Goal: Task Accomplishment & Management: Use online tool/utility

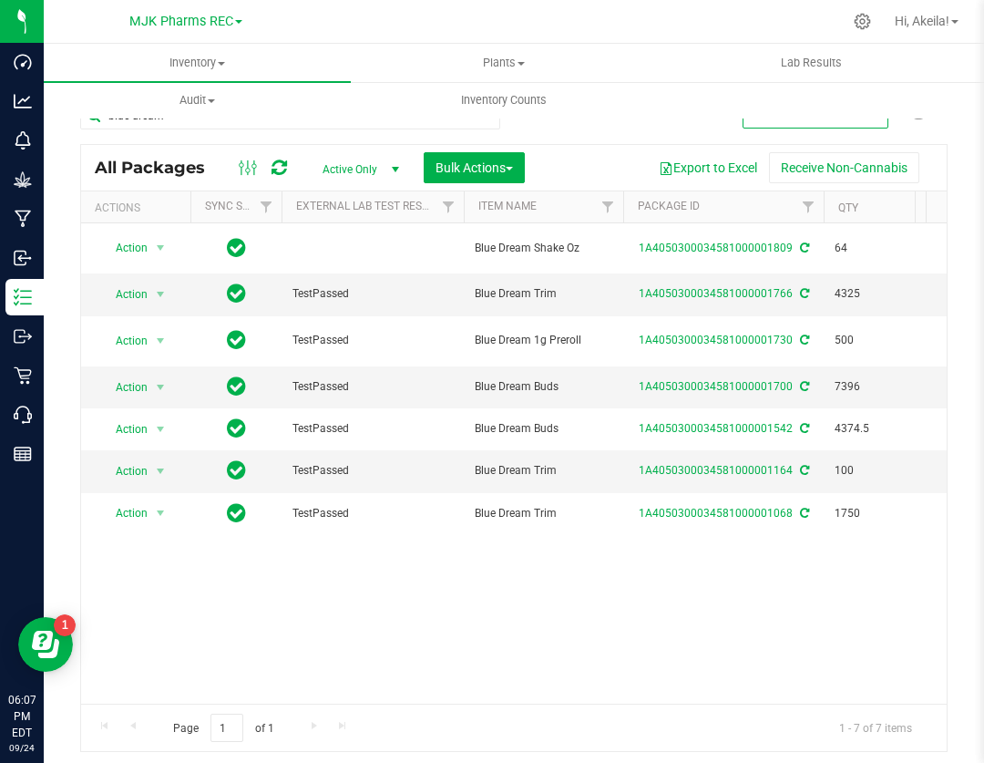
click at [476, 651] on div "Action Action Adjust qty Create package Edit attributes Global inventory Locate…" at bounding box center [514, 463] width 866 height 480
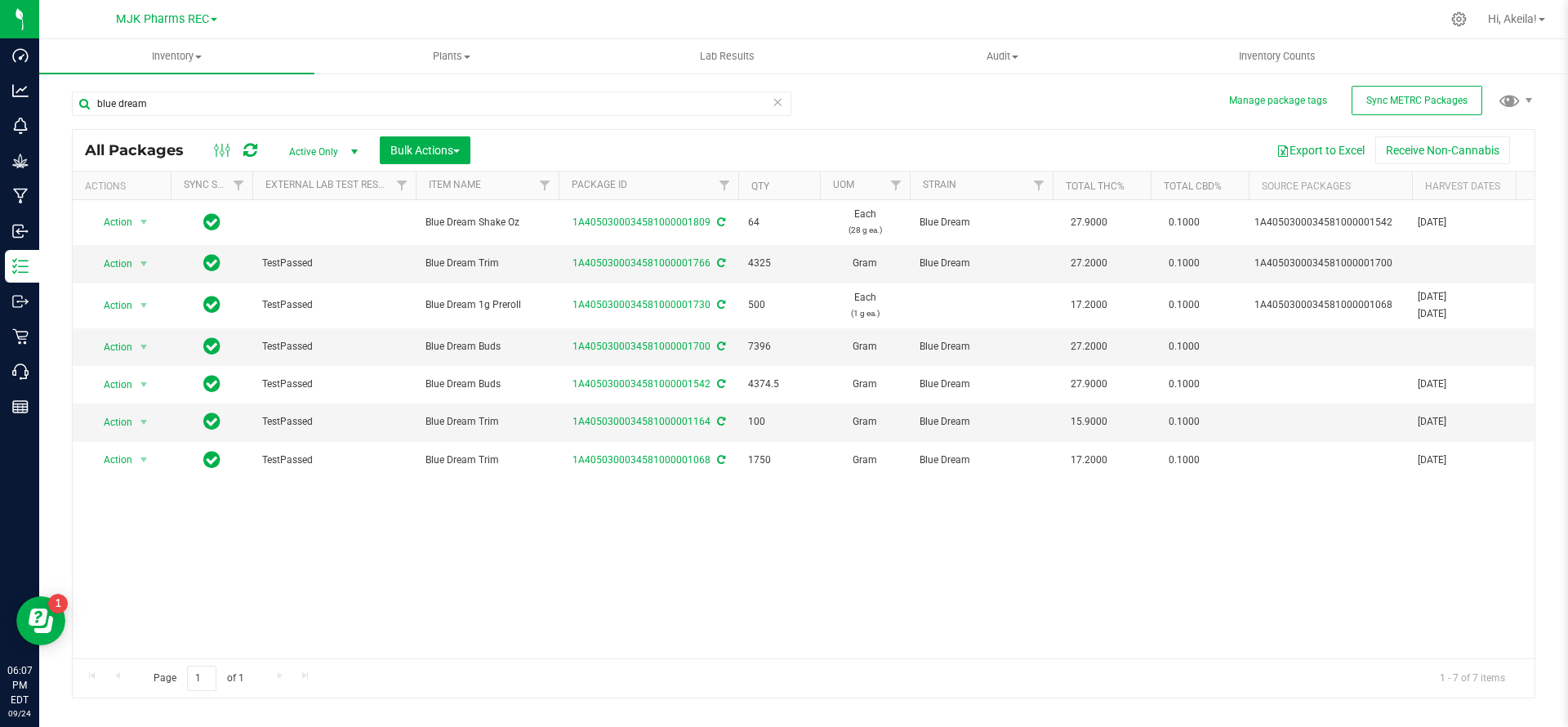
click at [449, 79] on div "blue dream" at bounding box center [437, 103] width 732 height 52
click at [454, 98] on input "blue dream" at bounding box center [431, 103] width 720 height 24
click at [455, 99] on input "blue dream" at bounding box center [431, 103] width 720 height 24
type input "b"
type input "kodeine"
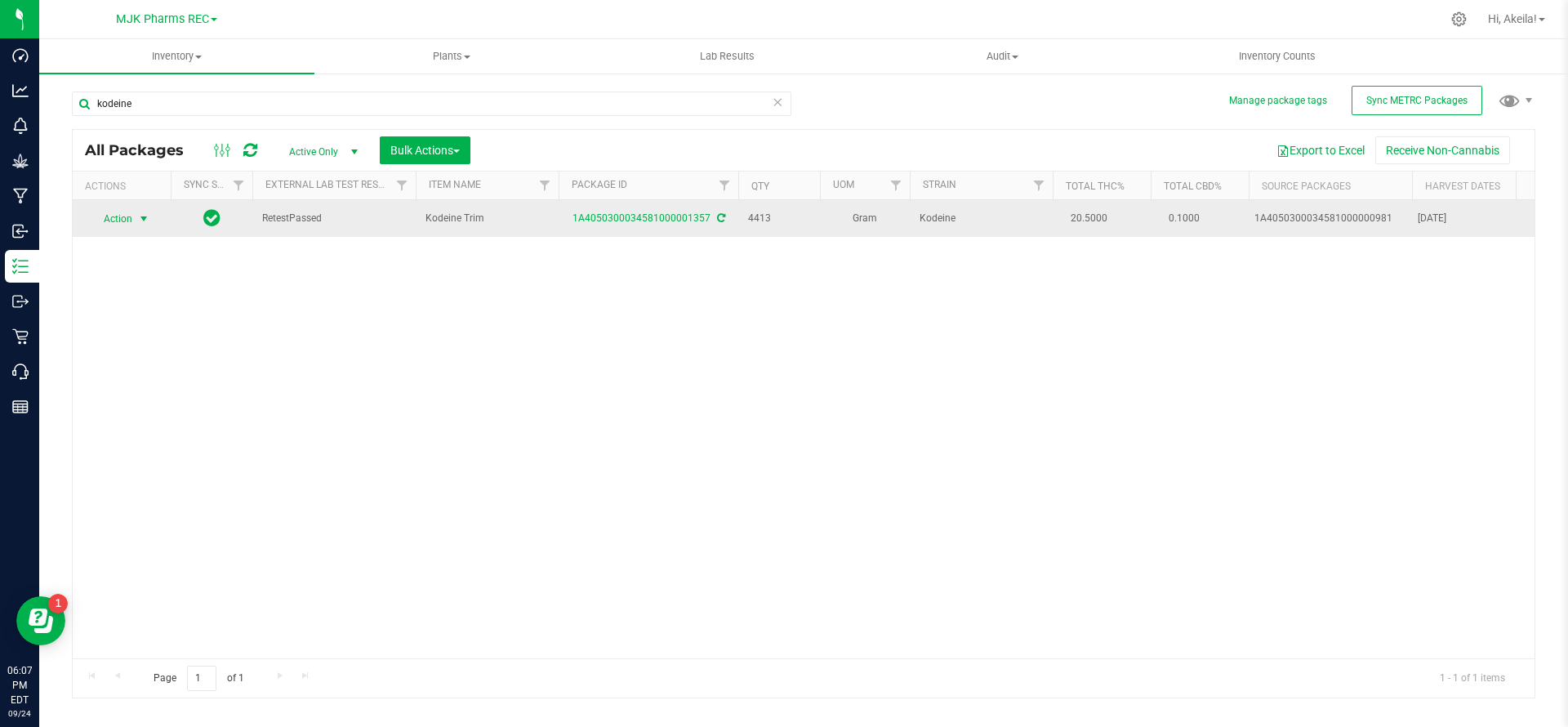
click at [133, 229] on span "Action" at bounding box center [110, 219] width 44 height 23
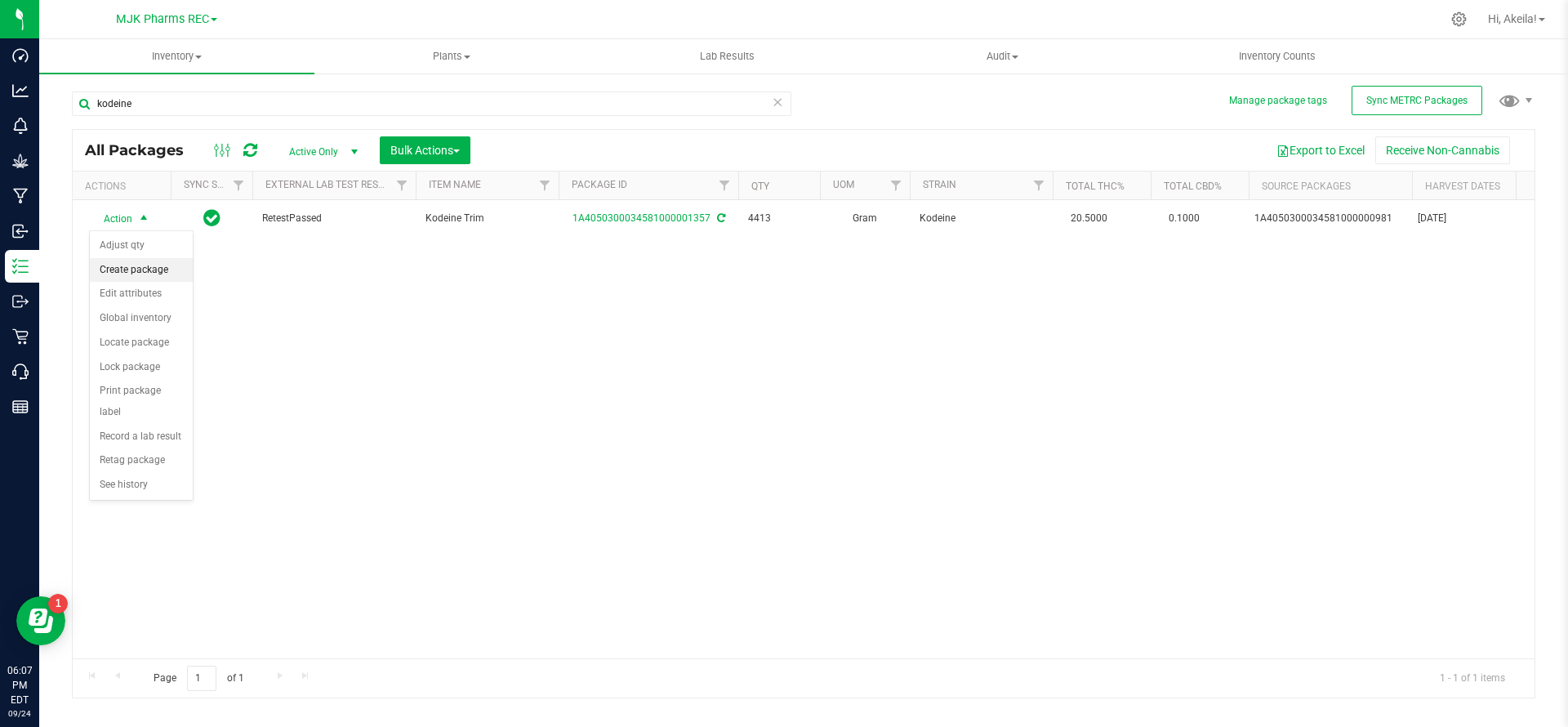
click at [130, 280] on li "Create package" at bounding box center [141, 270] width 103 height 24
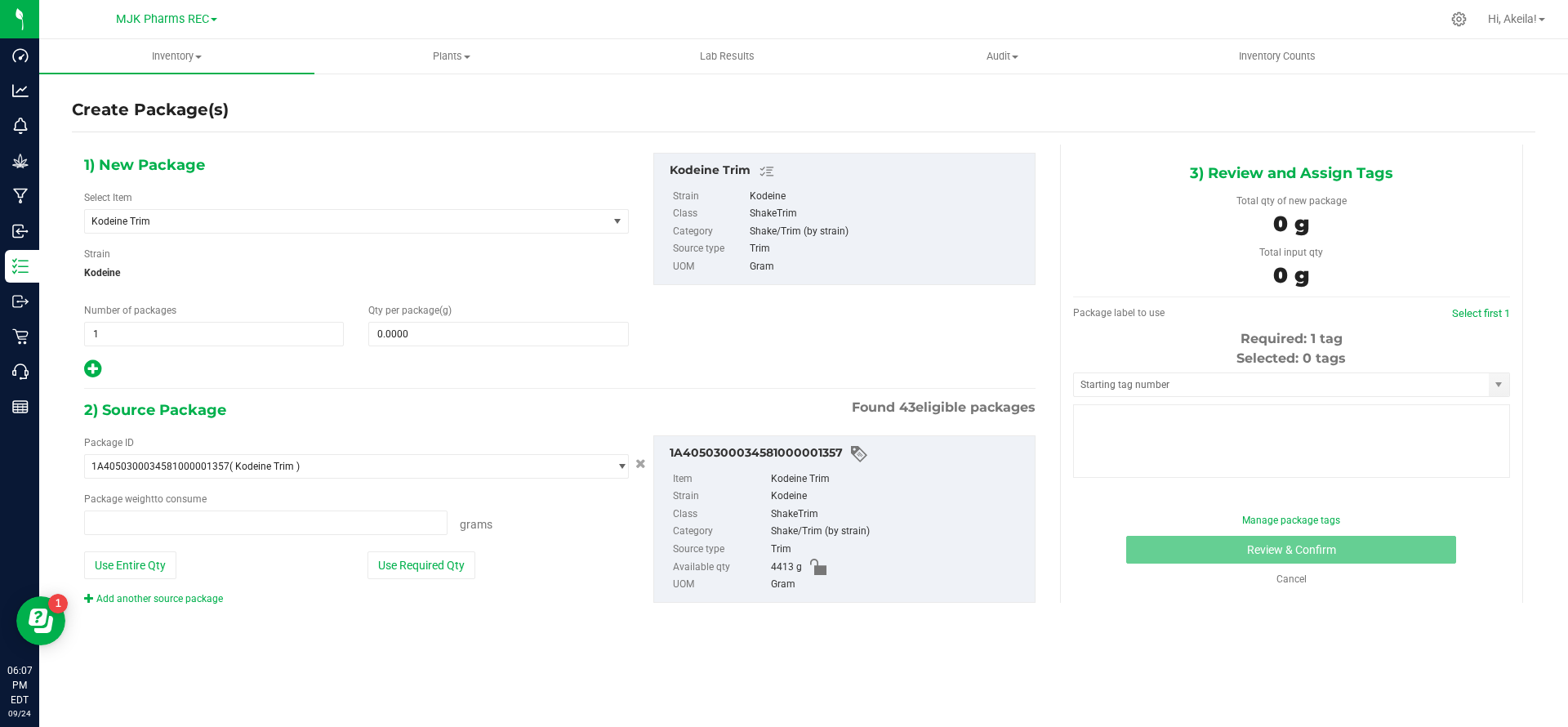
type input "0.0000 g"
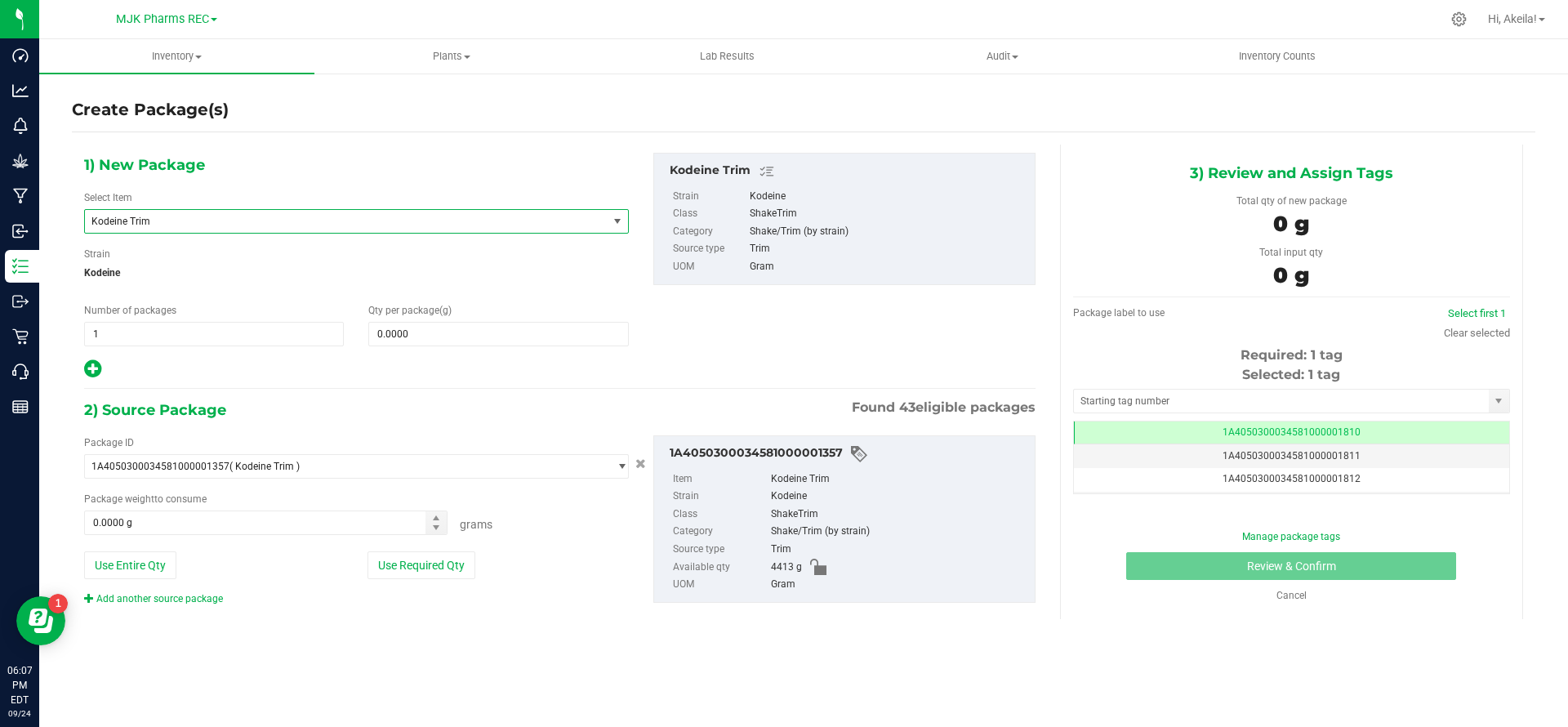
click at [279, 213] on span "Kodeine Trim" at bounding box center [346, 221] width 523 height 23
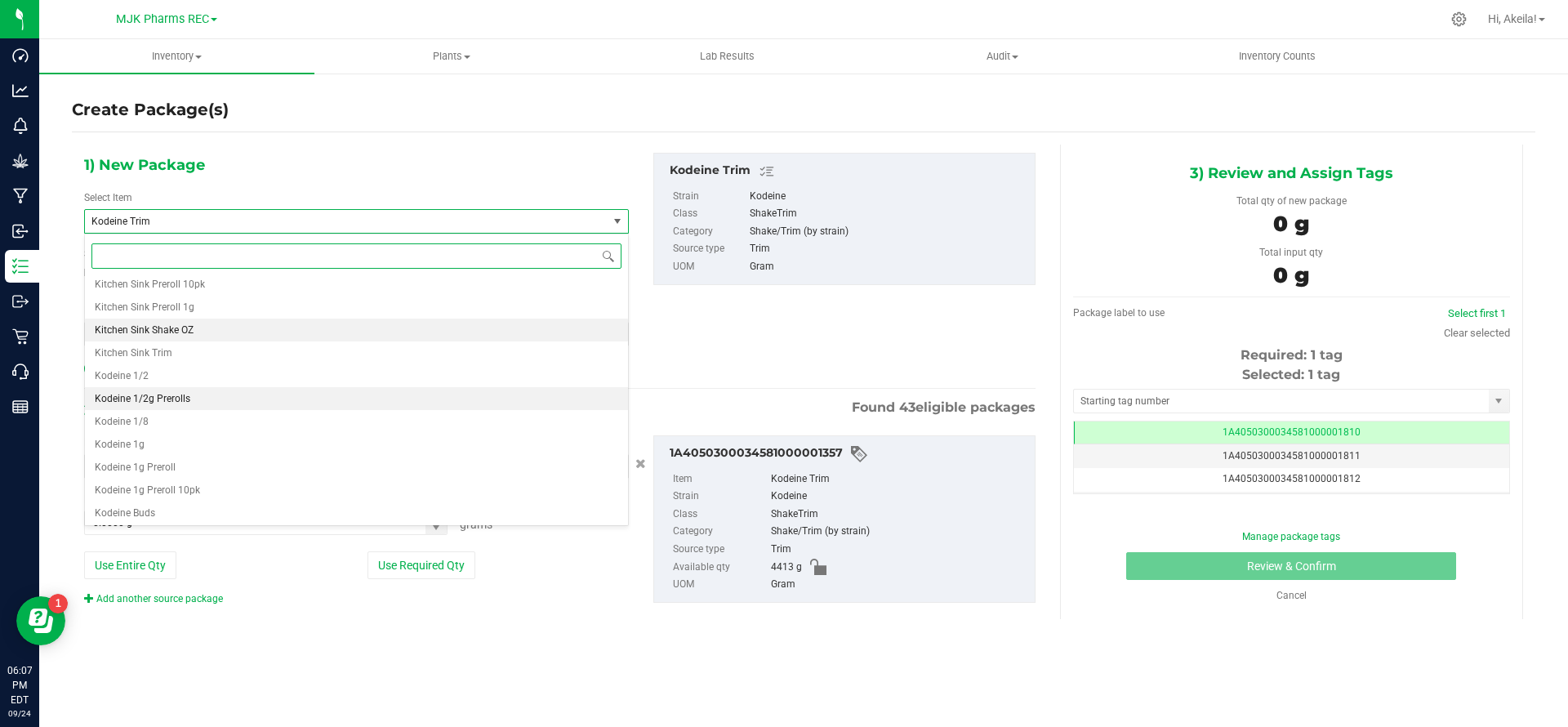
scroll to position [8415, 0]
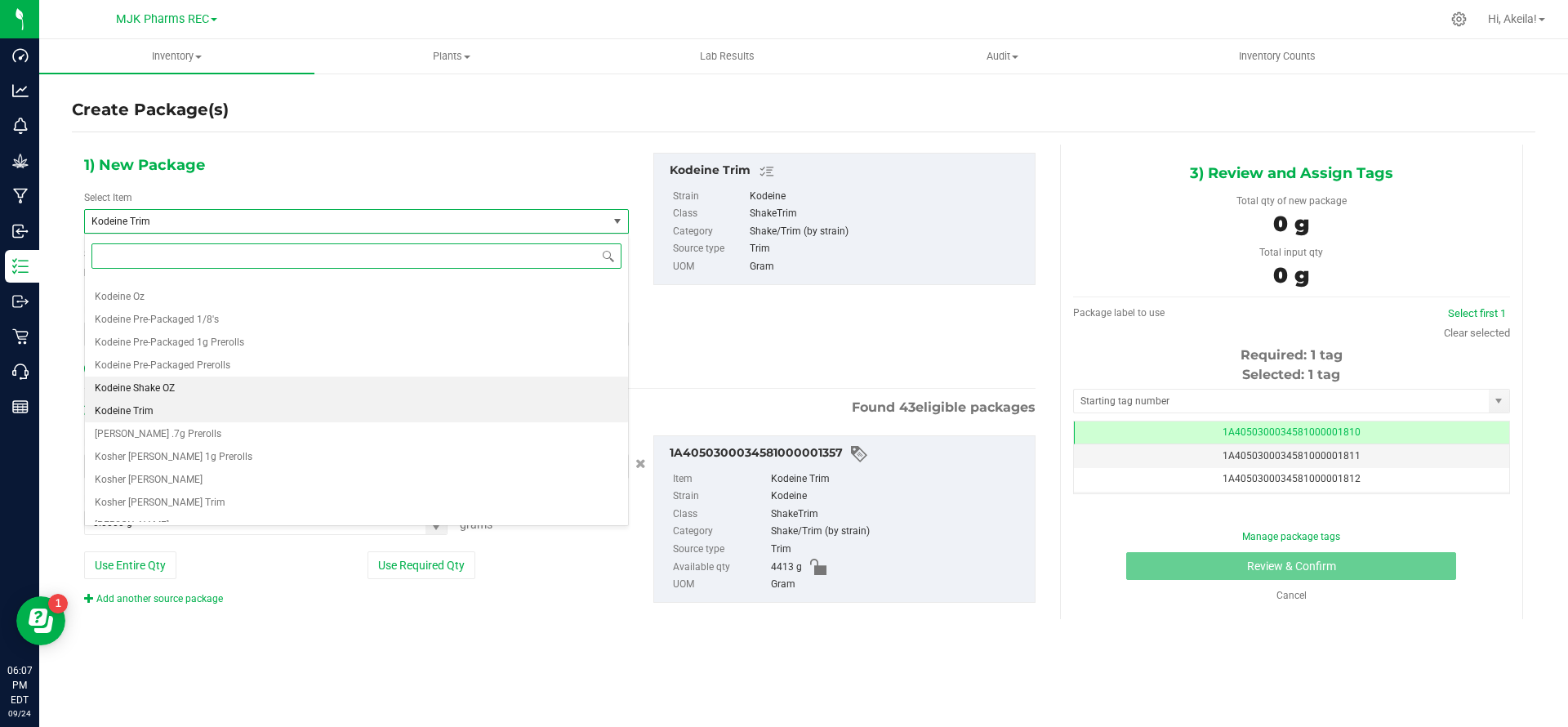
click at [239, 386] on li "Kodeine Shake OZ" at bounding box center [357, 388] width 543 height 23
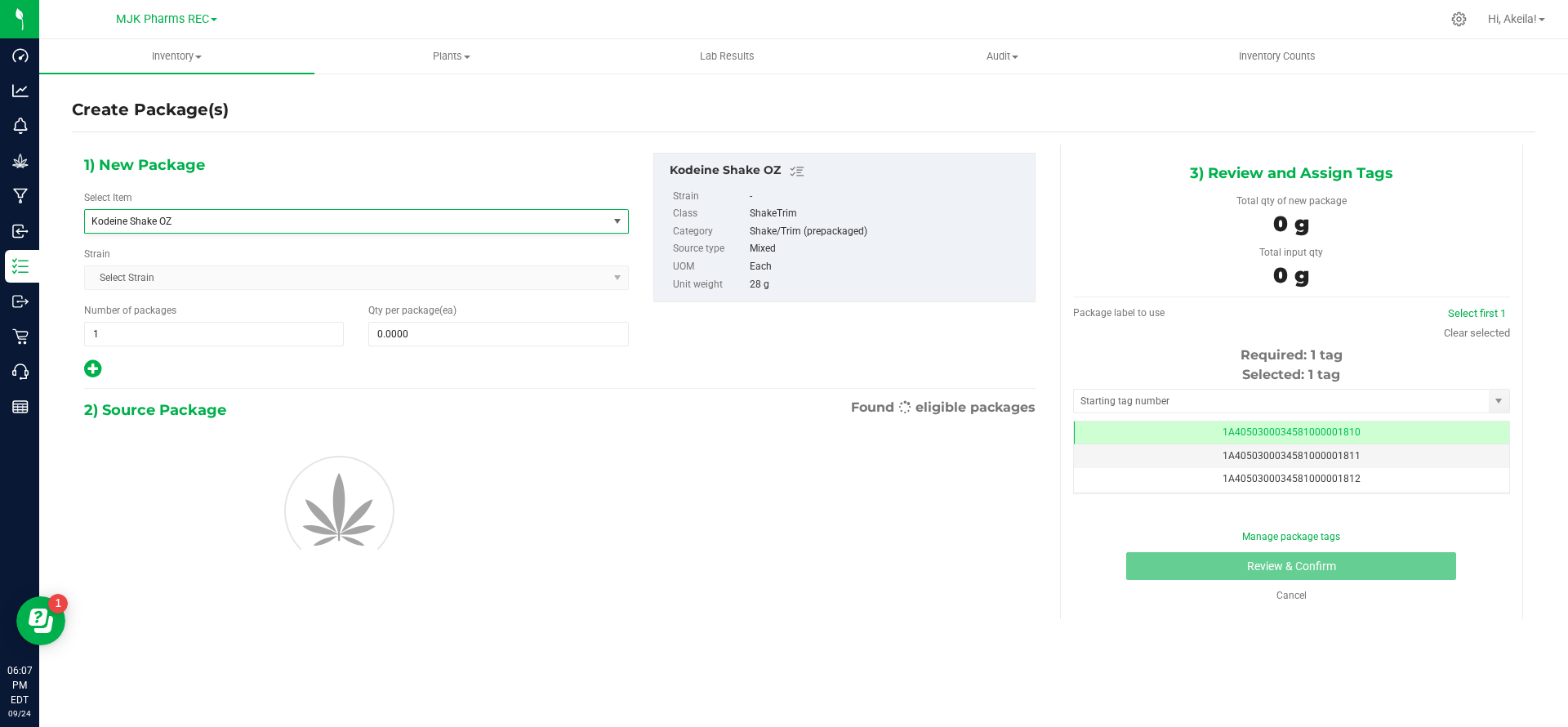
type input "0"
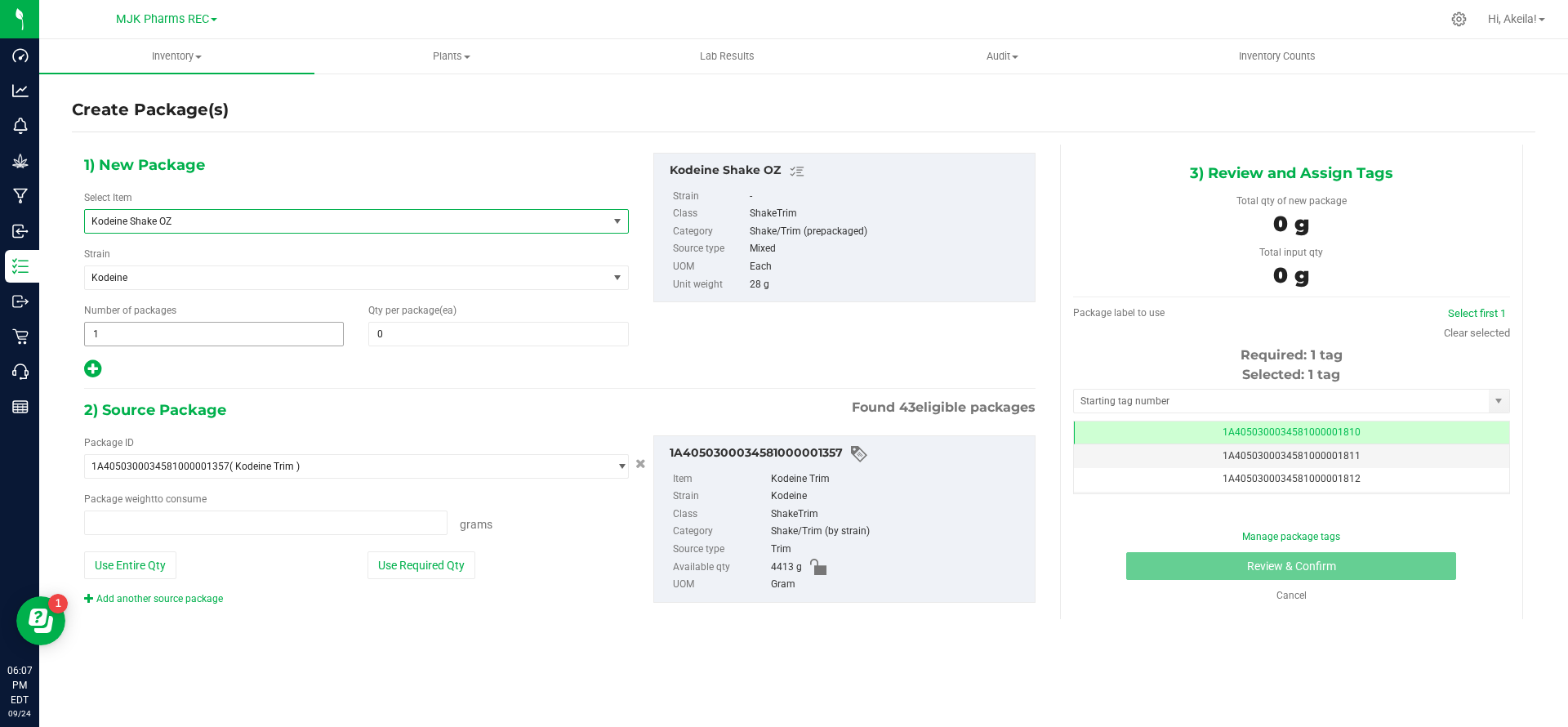
type input "0.0000 g"
click at [384, 337] on span at bounding box center [498, 333] width 260 height 24
click at [248, 233] on div "1) New Package Select Item Kodeine Shake OZ Kodeine 1/2g Prerolls Kodeine 1/8 K…" at bounding box center [356, 265] width 569 height 227
click at [249, 225] on span "Kodeine Shake OZ" at bounding box center [336, 221] width 489 height 12
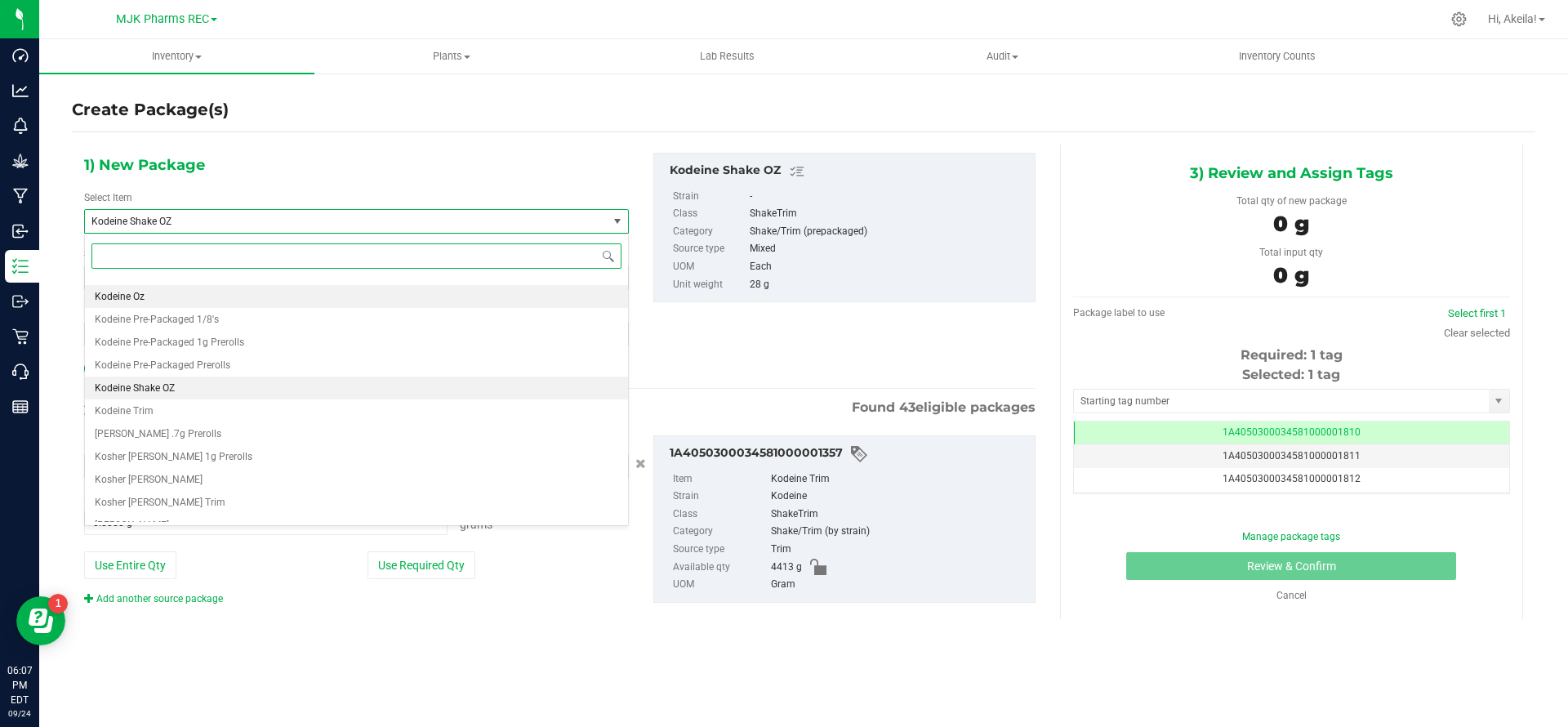
click at [215, 300] on li "Kodeine Oz" at bounding box center [357, 297] width 543 height 23
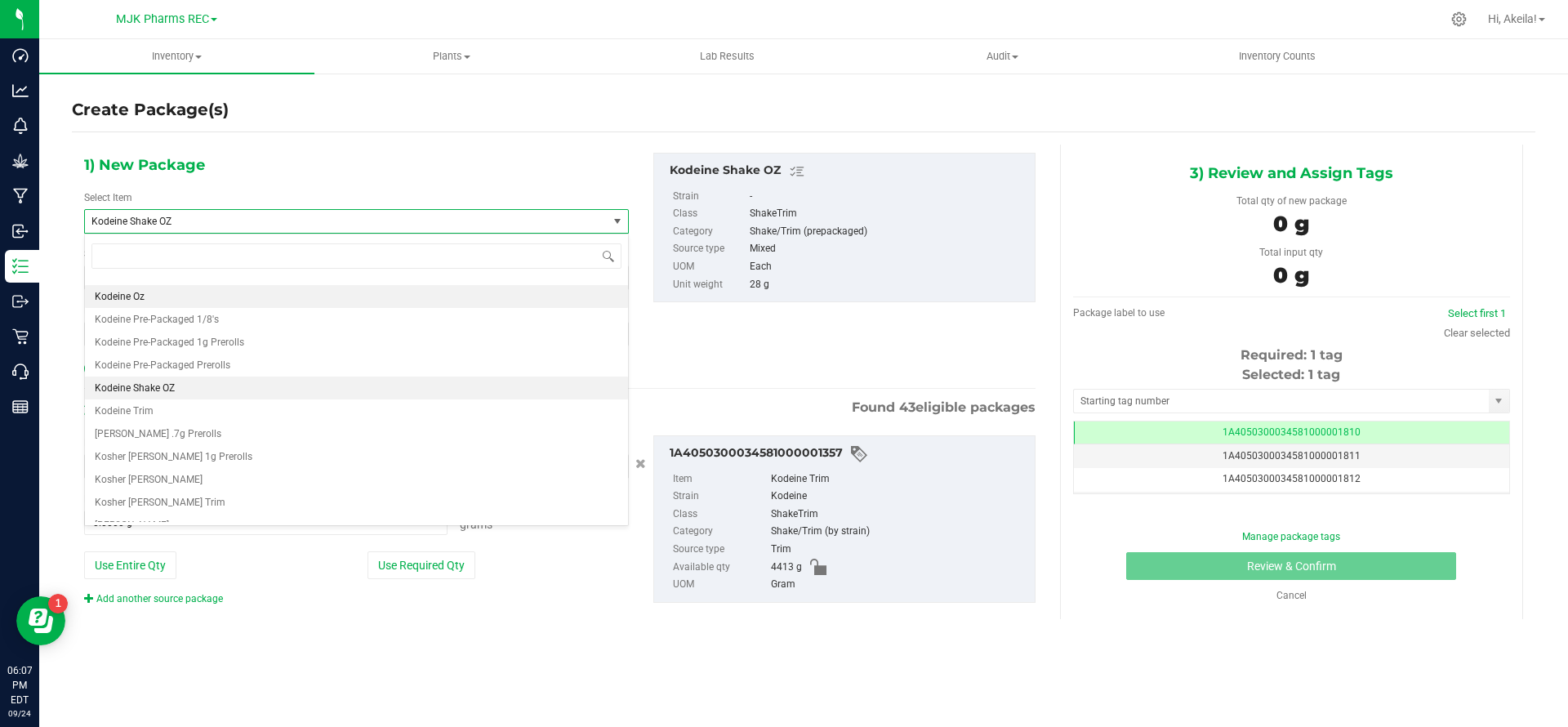
type input "0"
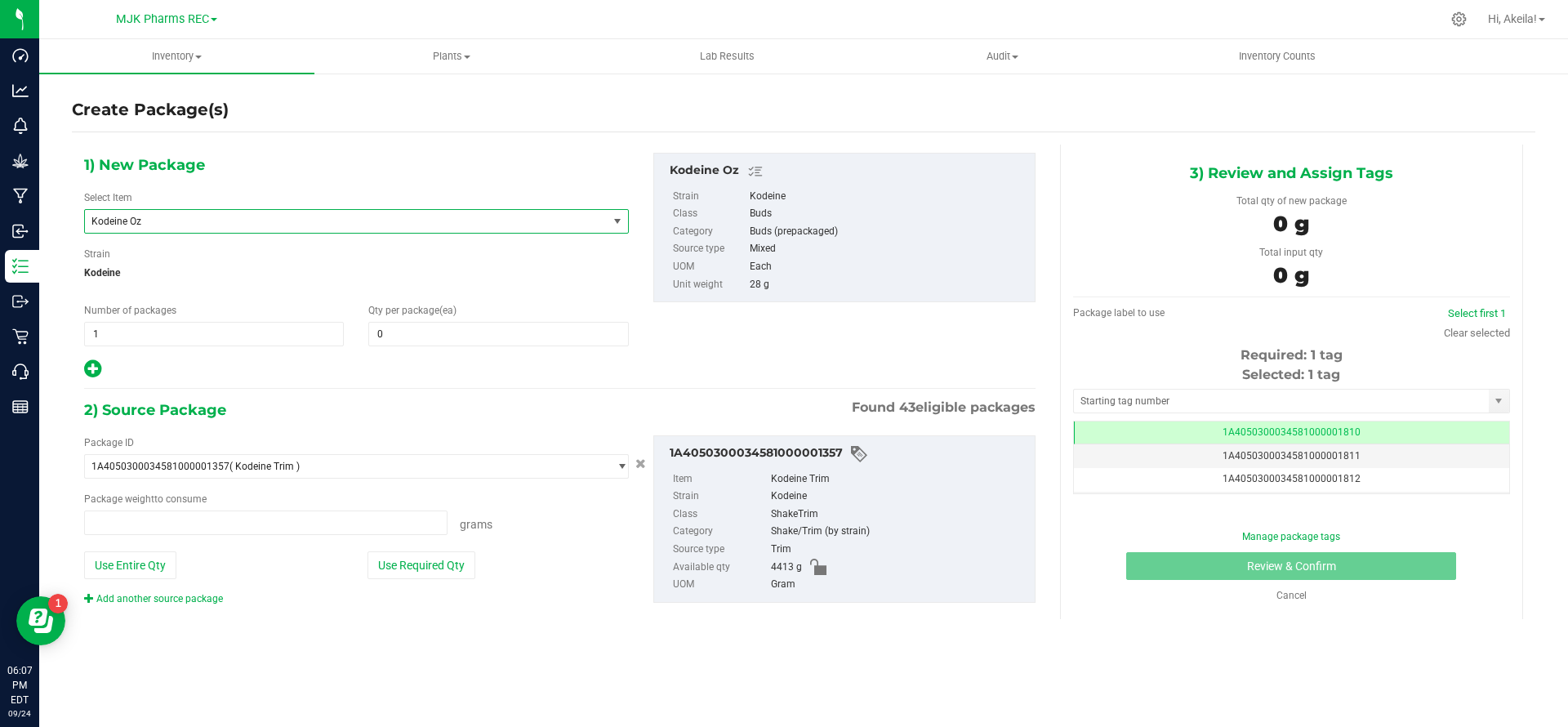
type input "0.0000 g"
click at [215, 222] on span "Kodeine Oz" at bounding box center [336, 221] width 489 height 12
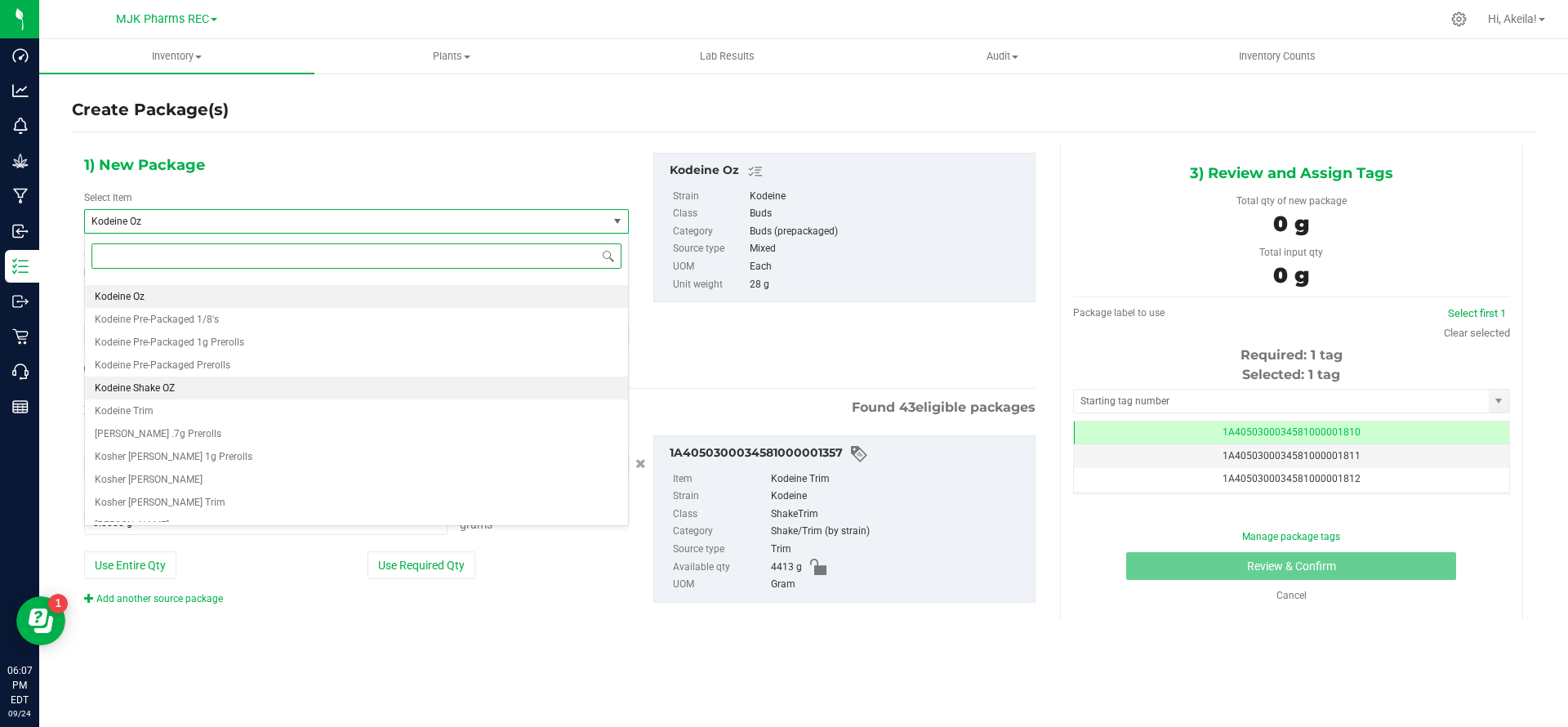
drag, startPoint x: 227, startPoint y: 386, endPoint x: 296, endPoint y: 330, distance: 88.9
click at [228, 384] on li "Kodeine Shake OZ" at bounding box center [357, 388] width 543 height 23
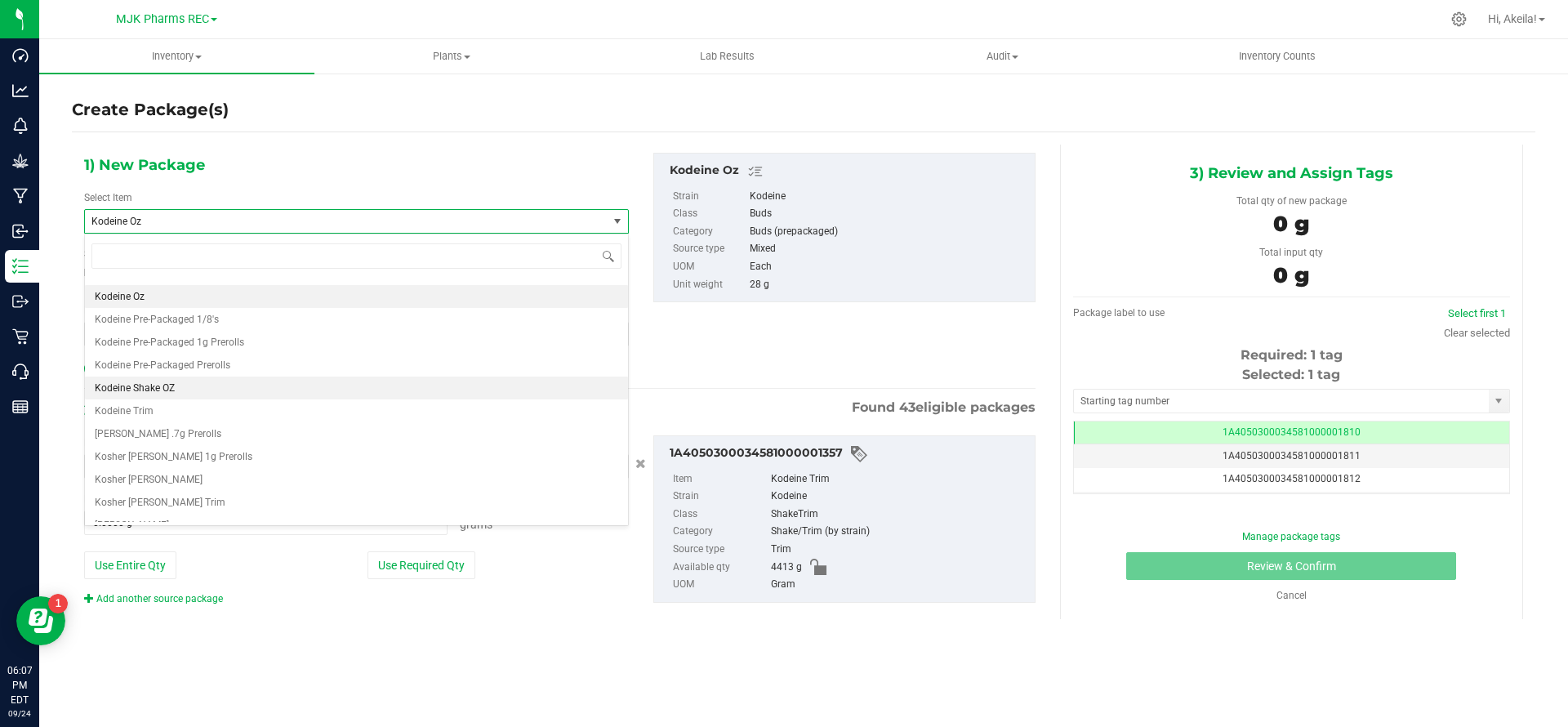
type input "0"
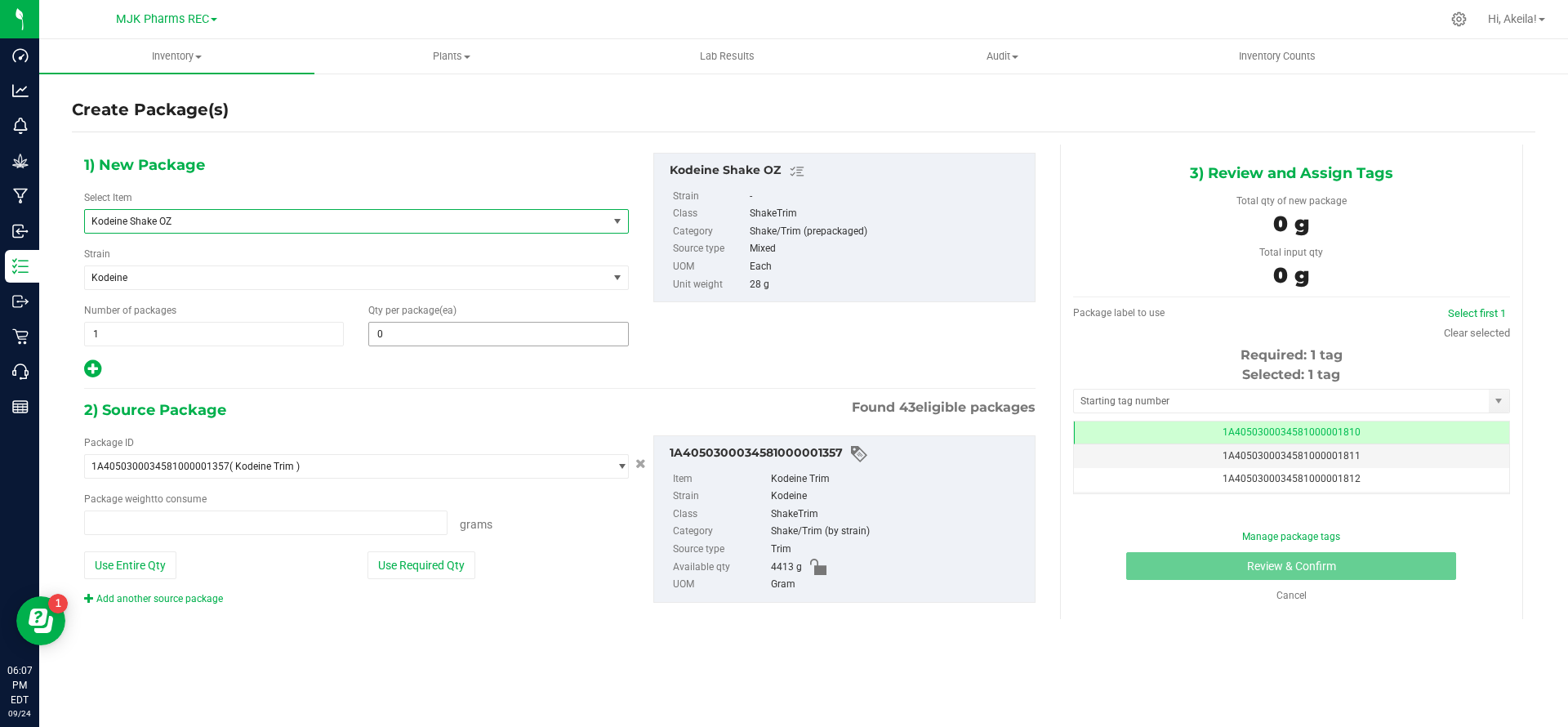
type input "0.0000 g"
click at [394, 332] on span at bounding box center [498, 333] width 260 height 24
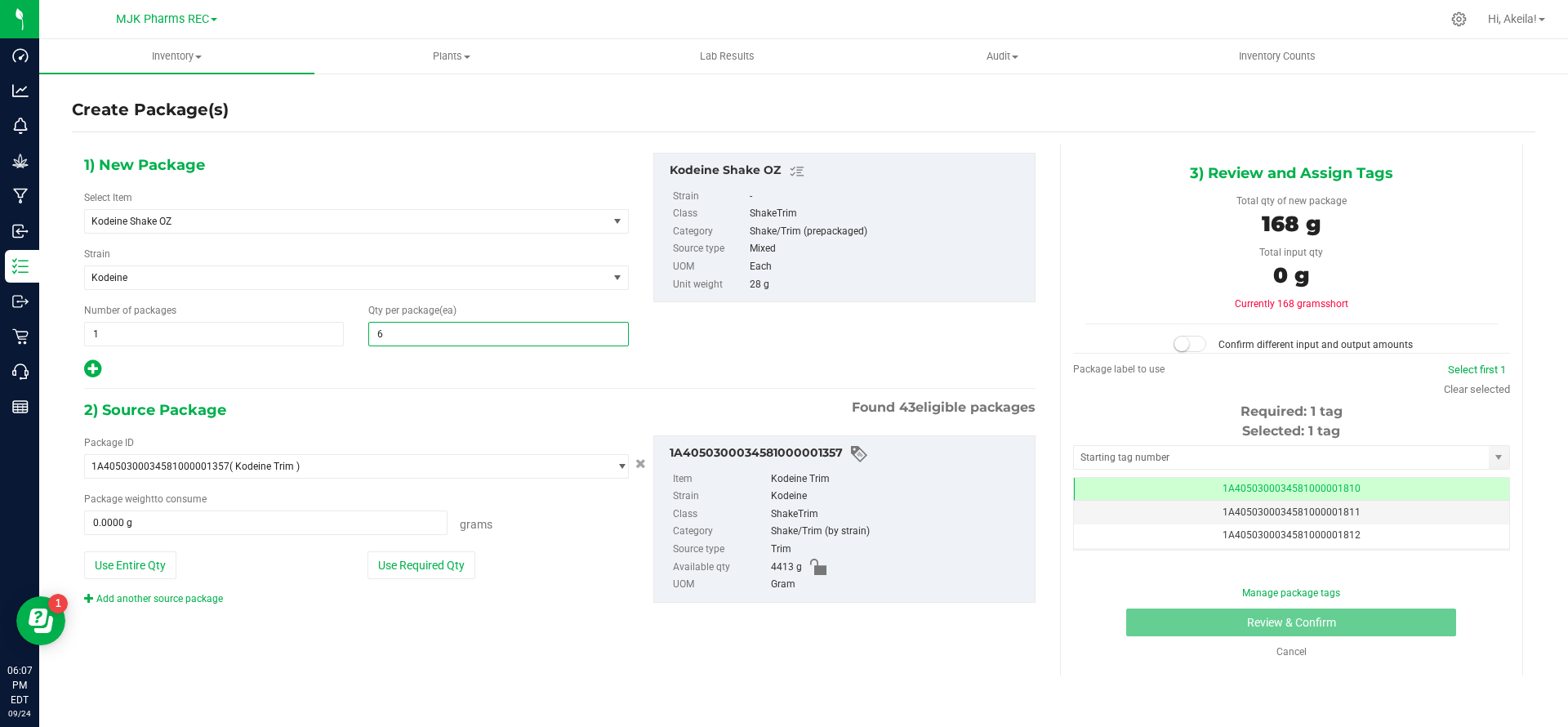
type input "64"
click at [433, 559] on button "Use Required Qty" at bounding box center [421, 565] width 108 height 28
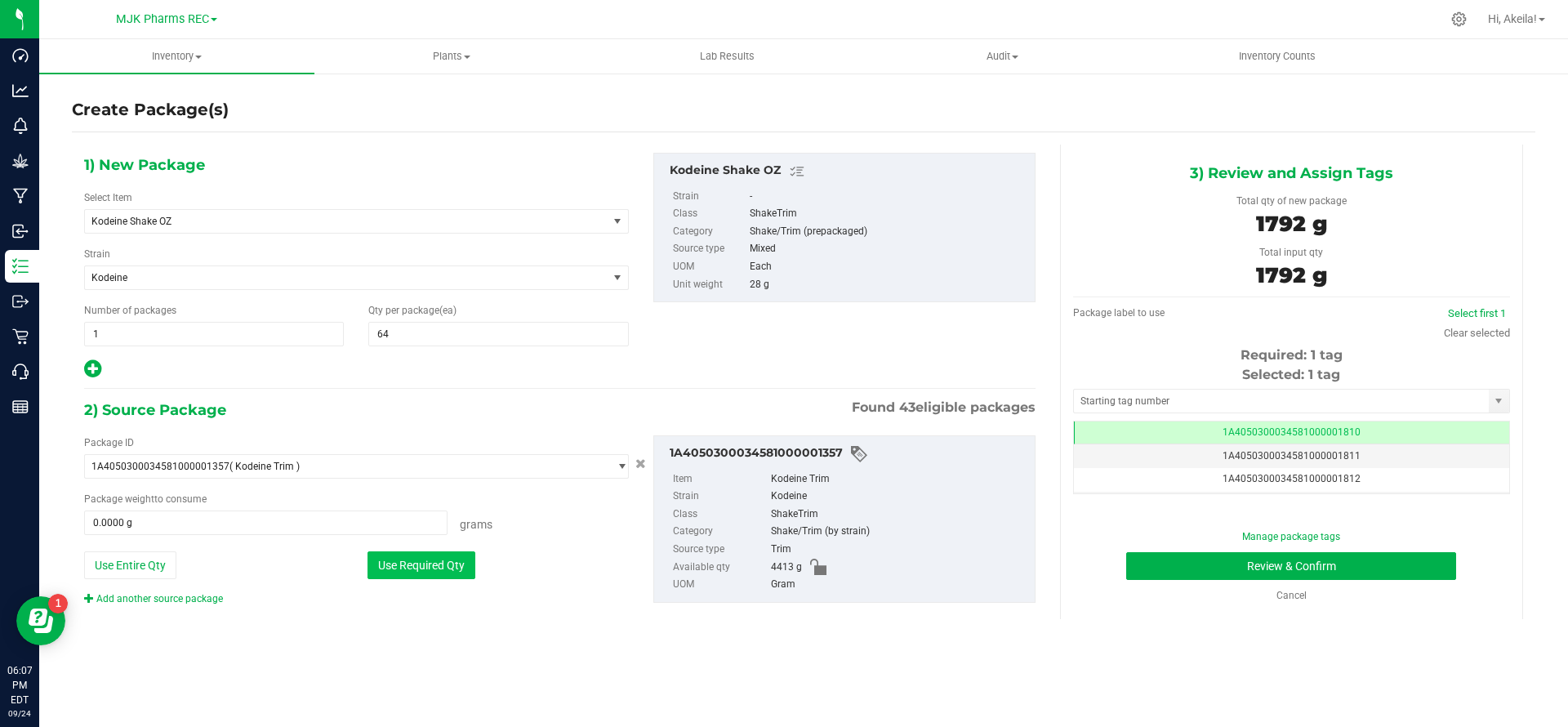
type input "1792.0000 g"
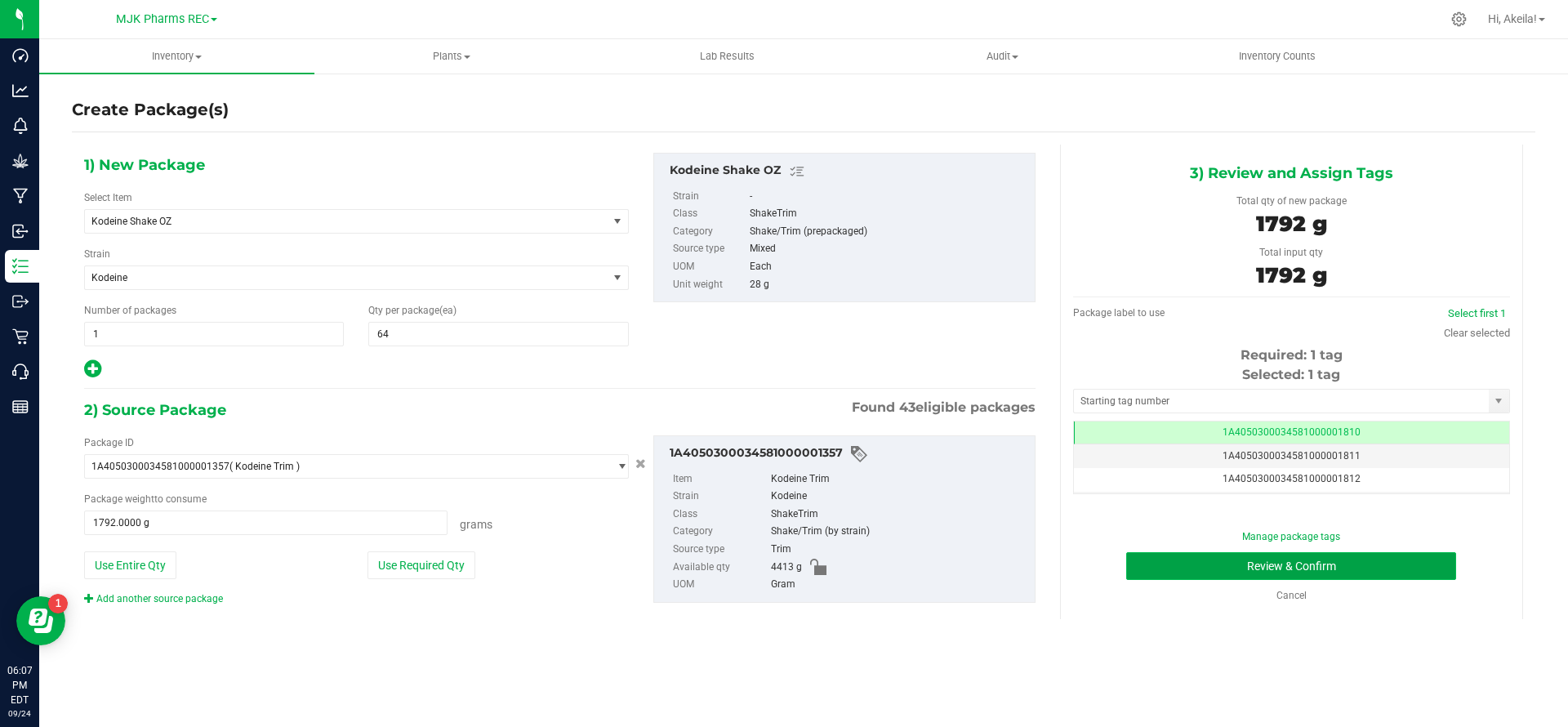
click at [881, 567] on button "Review & Confirm" at bounding box center [1291, 566] width 330 height 28
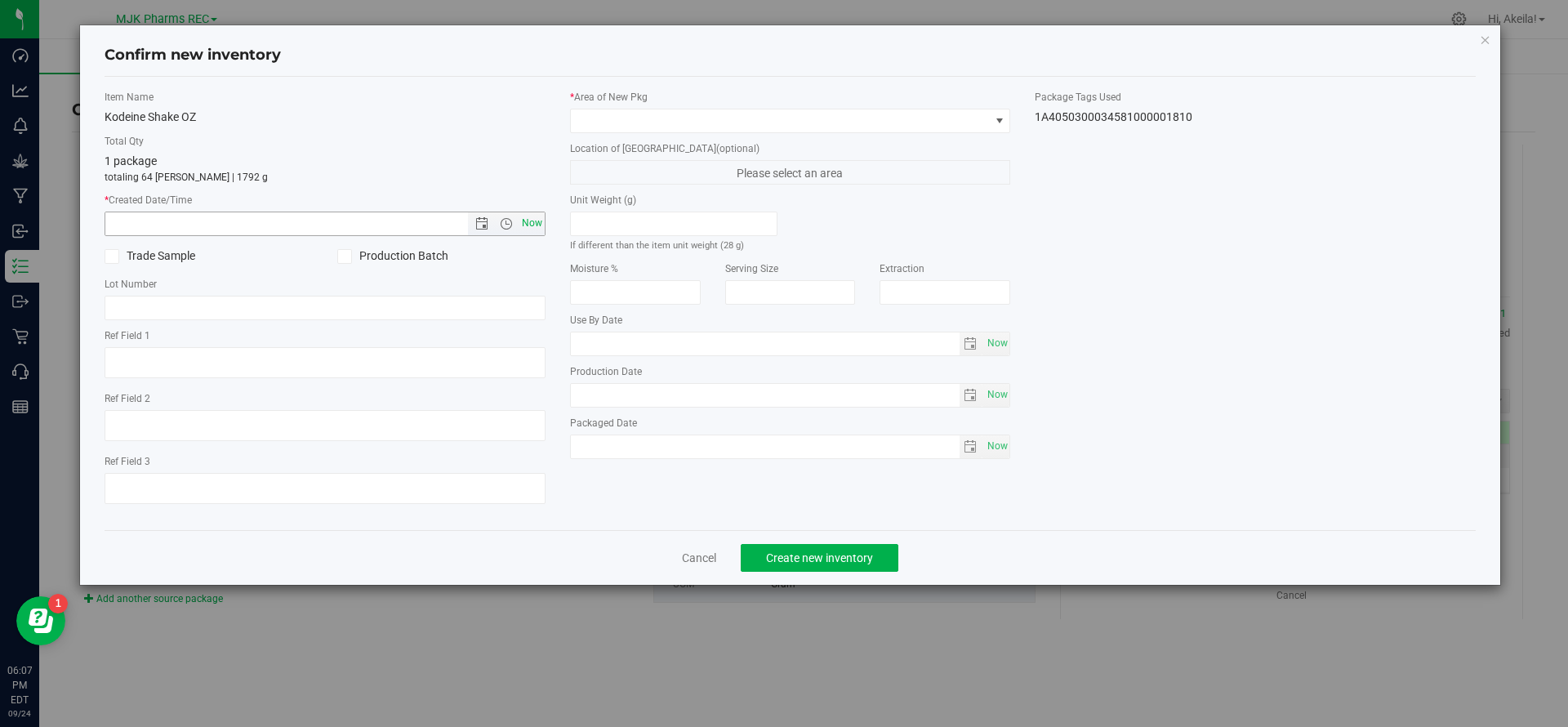
click at [526, 216] on span "Now" at bounding box center [532, 223] width 28 height 23
type input "[DATE] 6:07 PM"
click at [586, 129] on span at bounding box center [780, 121] width 419 height 23
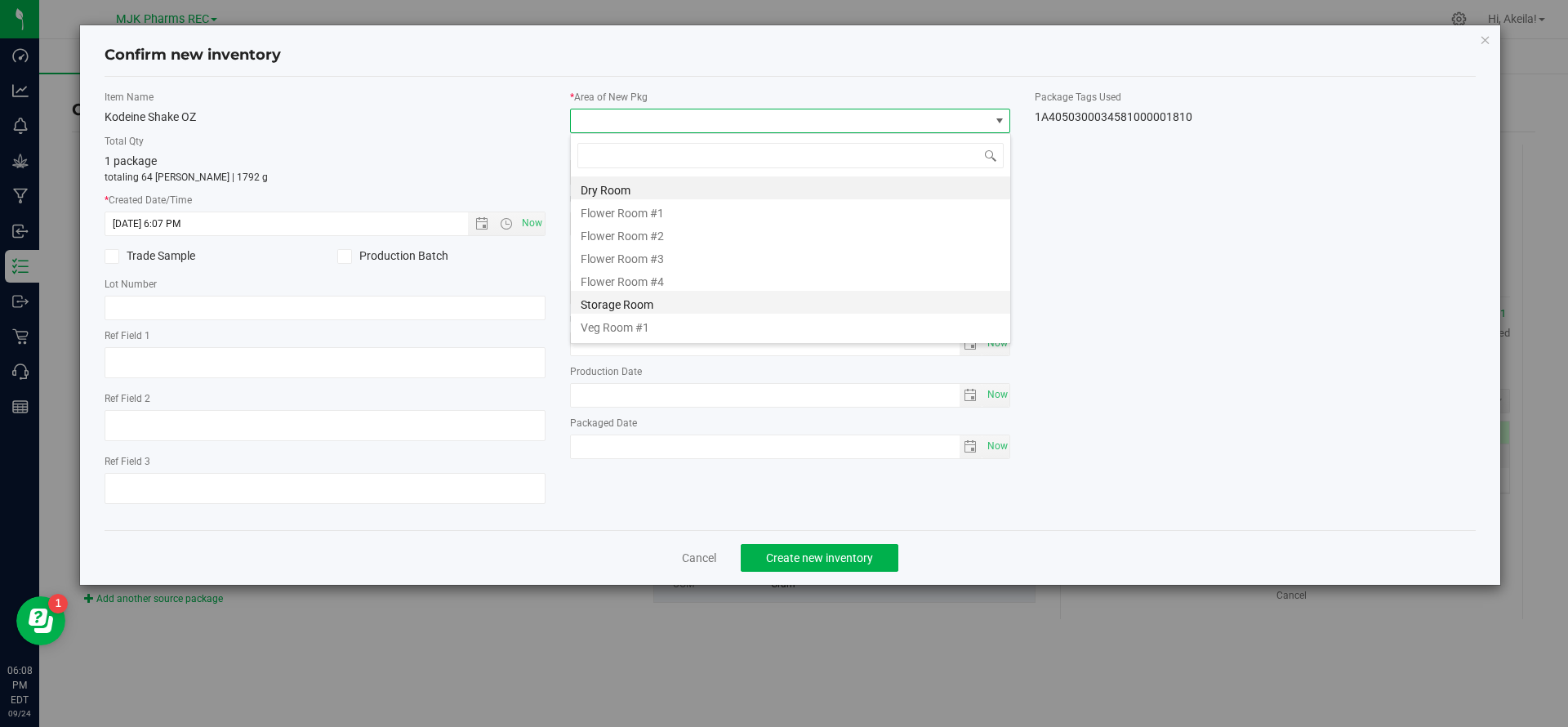
click at [656, 298] on li "Storage Room" at bounding box center [791, 302] width 439 height 23
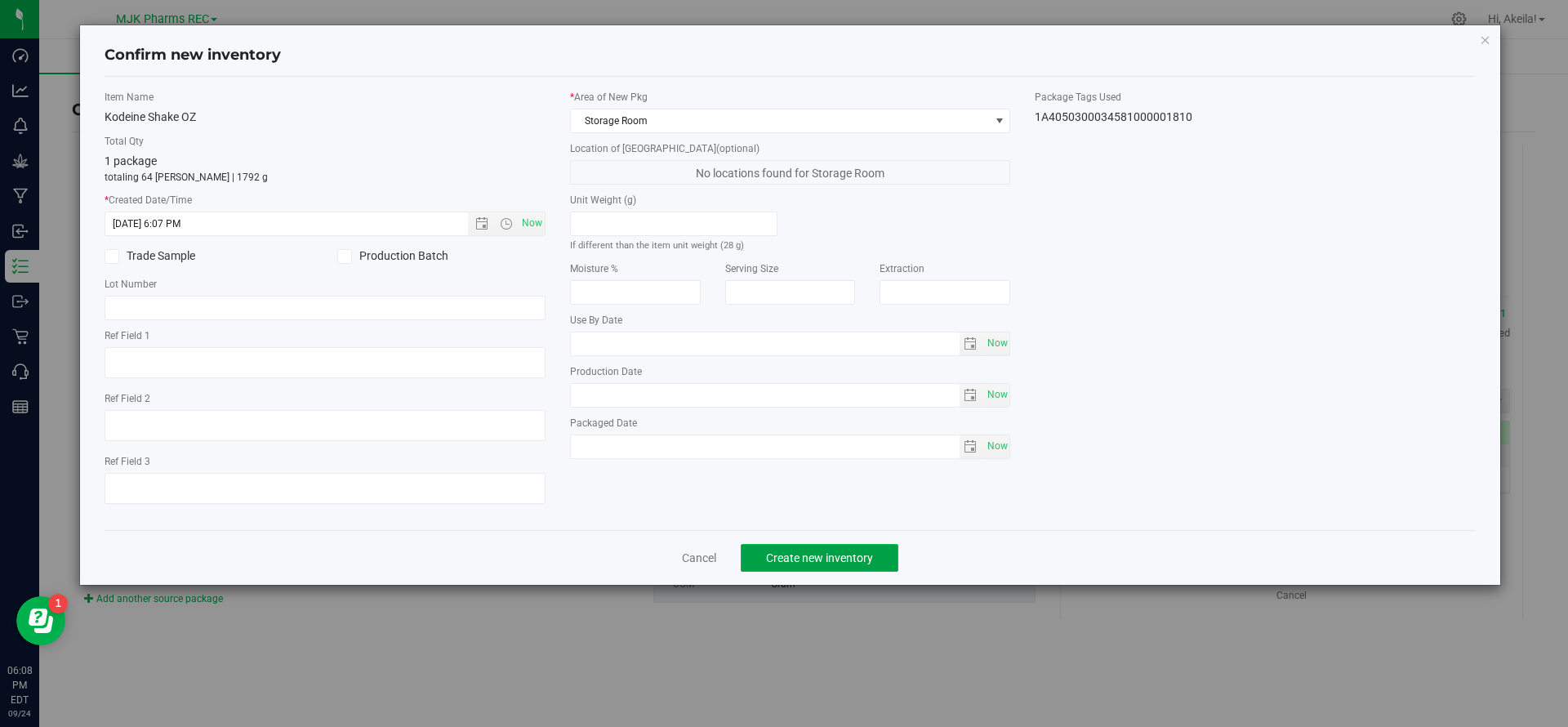
click at [819, 557] on span "Create new inventory" at bounding box center [819, 558] width 107 height 13
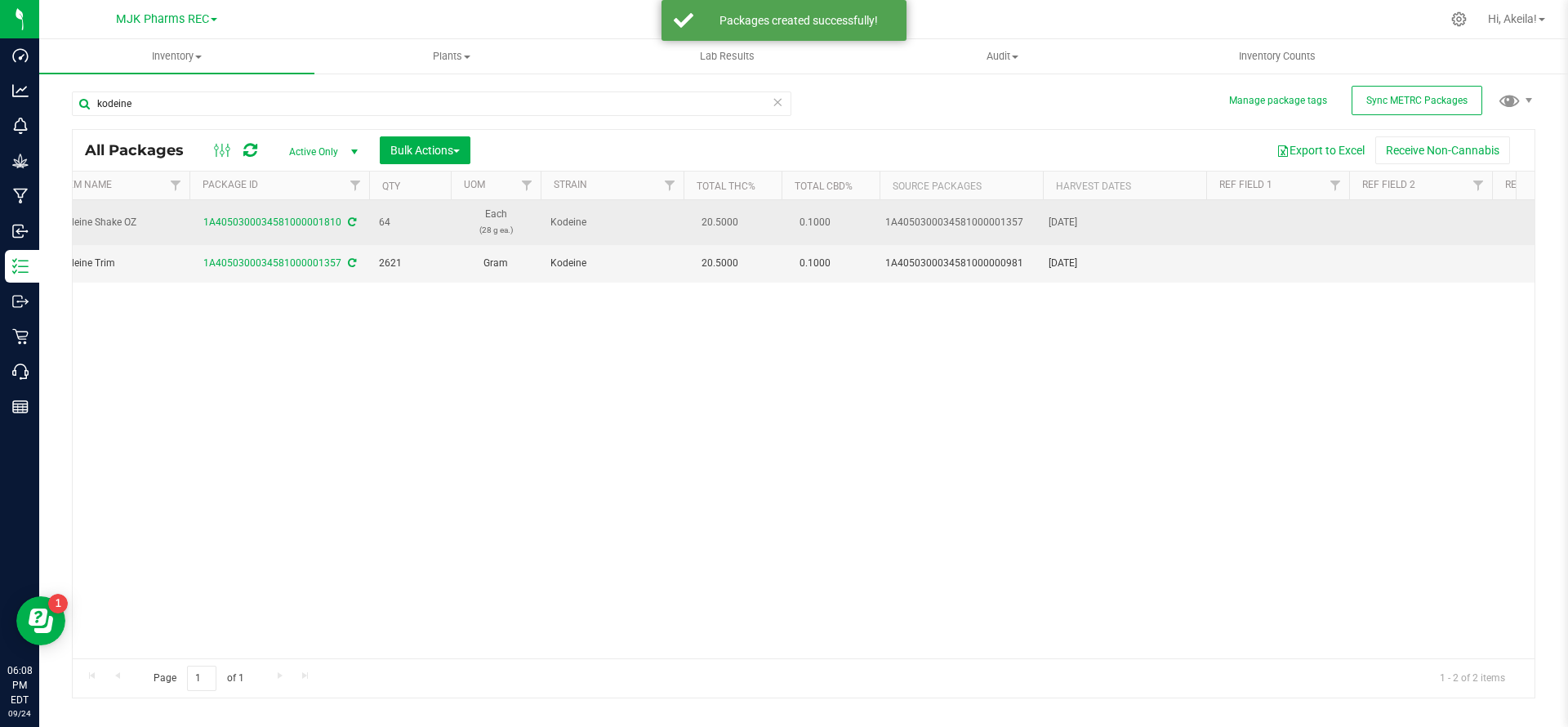
click at [881, 217] on div "[DATE]" at bounding box center [1125, 222] width 152 height 15
copy div "[DATE]"
click at [881, 227] on td at bounding box center [1278, 222] width 143 height 45
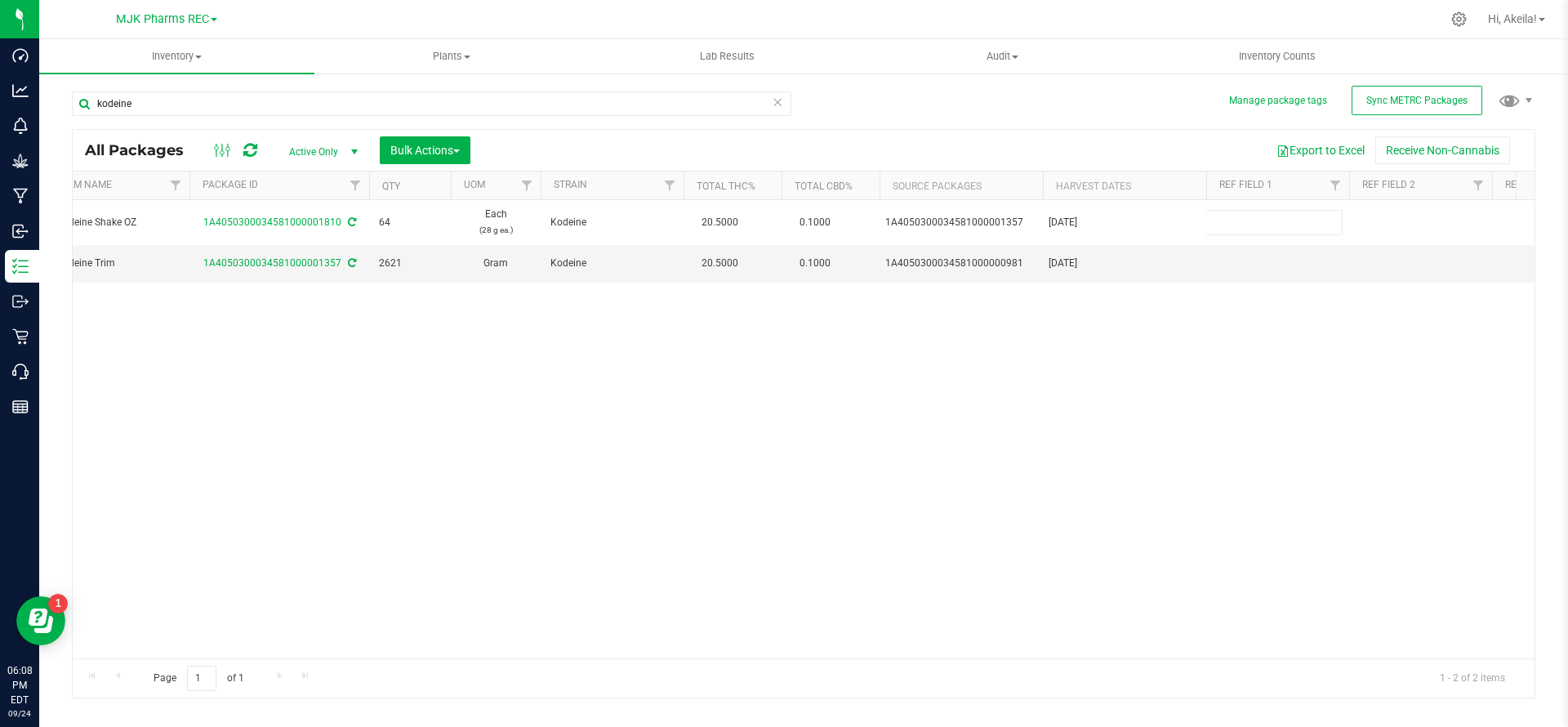
type input "[DATE]"
click at [868, 394] on div "All Packages Active Only Active Only Lab Samples Locked All External Internal B…" at bounding box center [803, 413] width 1464 height 569
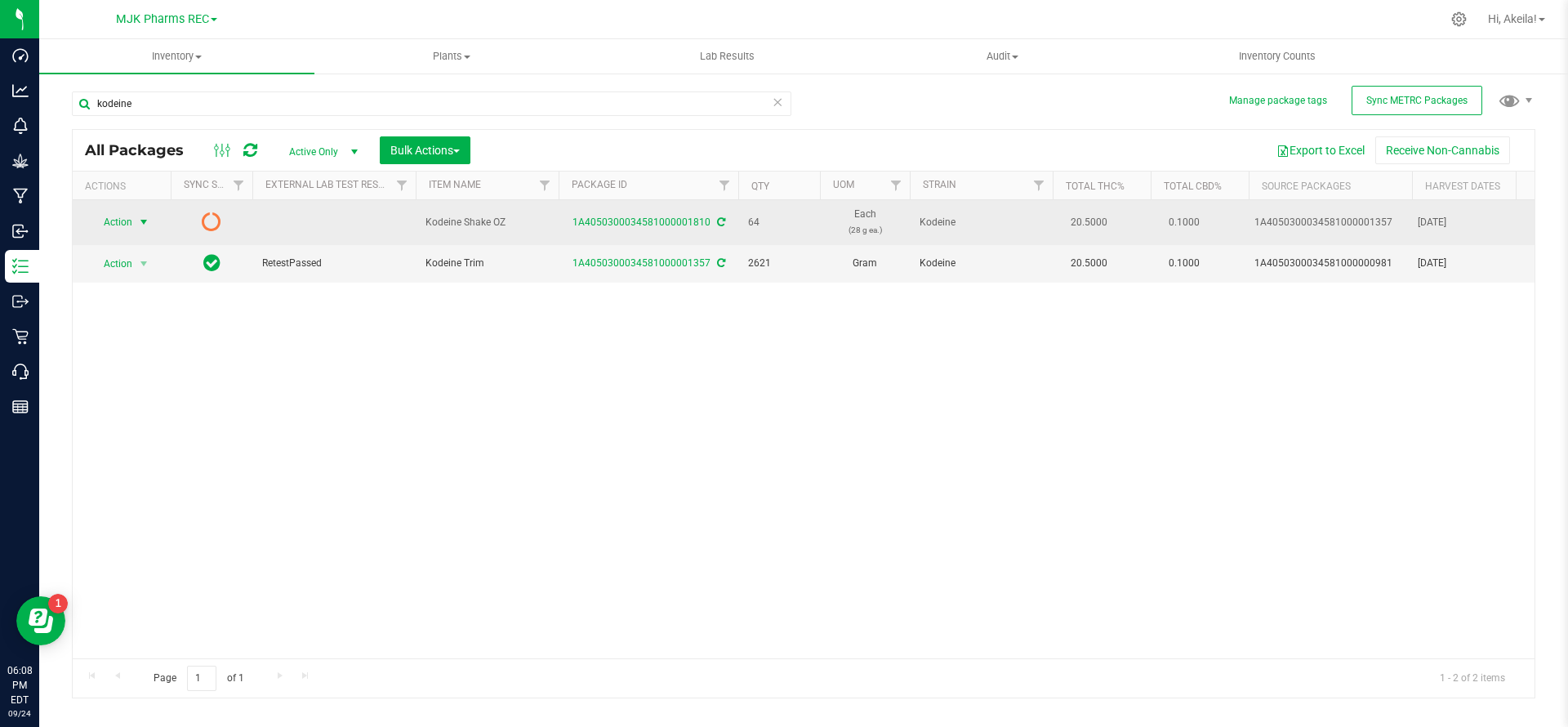
click at [152, 229] on span "select" at bounding box center [143, 222] width 21 height 23
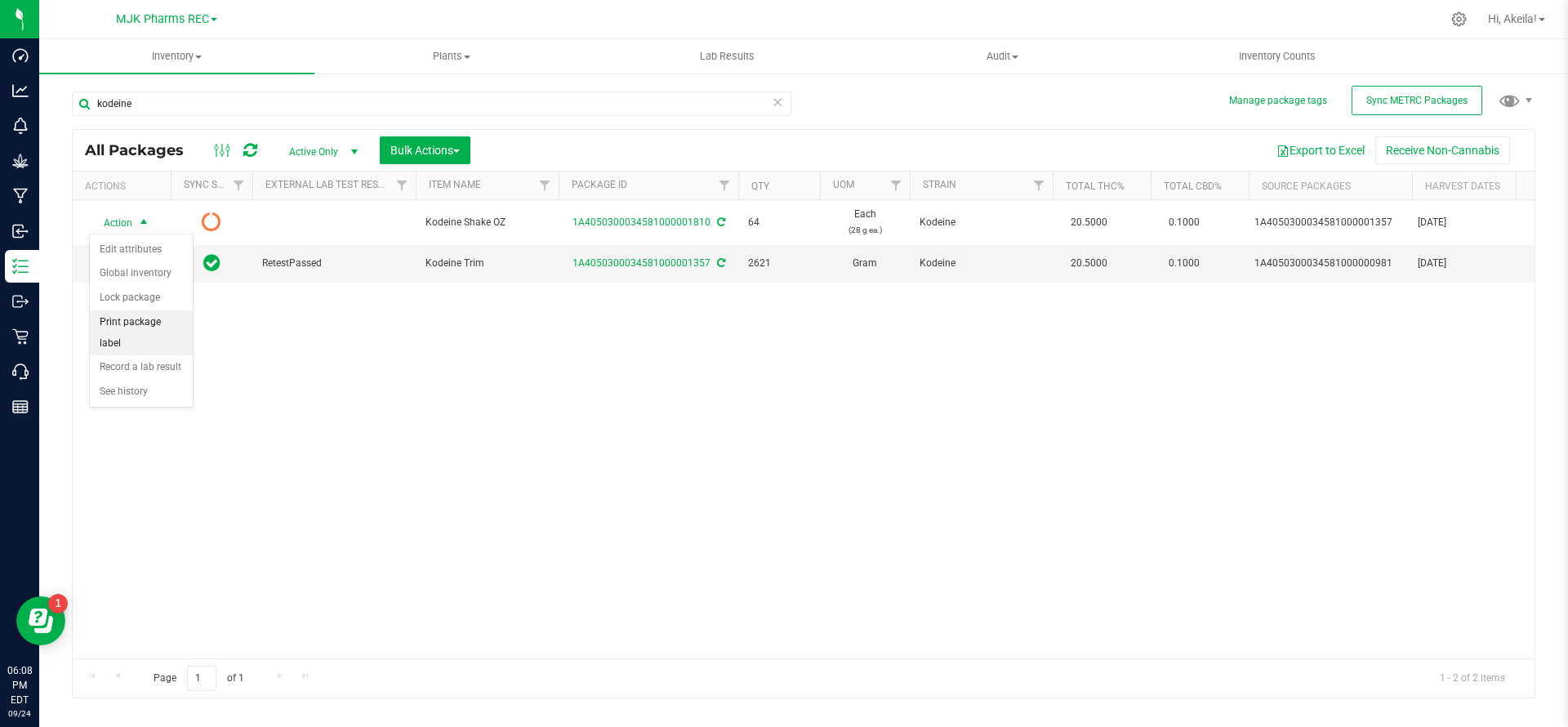
click at [163, 330] on li "Print package label" at bounding box center [141, 333] width 103 height 45
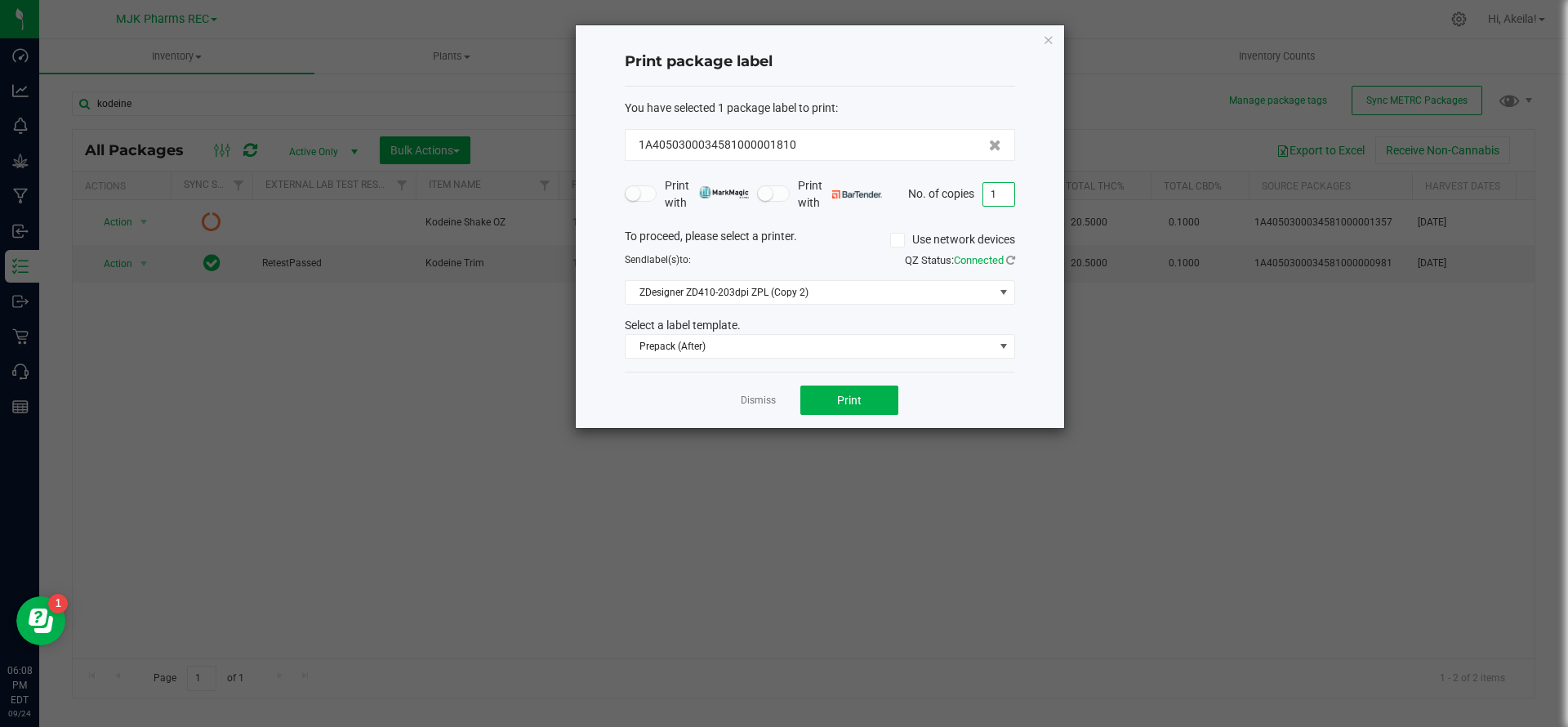
click at [881, 193] on input "1" at bounding box center [999, 195] width 31 height 23
type input "64"
click at [824, 376] on div "Dismiss Print" at bounding box center [820, 400] width 391 height 56
click at [829, 397] on button "Print" at bounding box center [849, 400] width 98 height 30
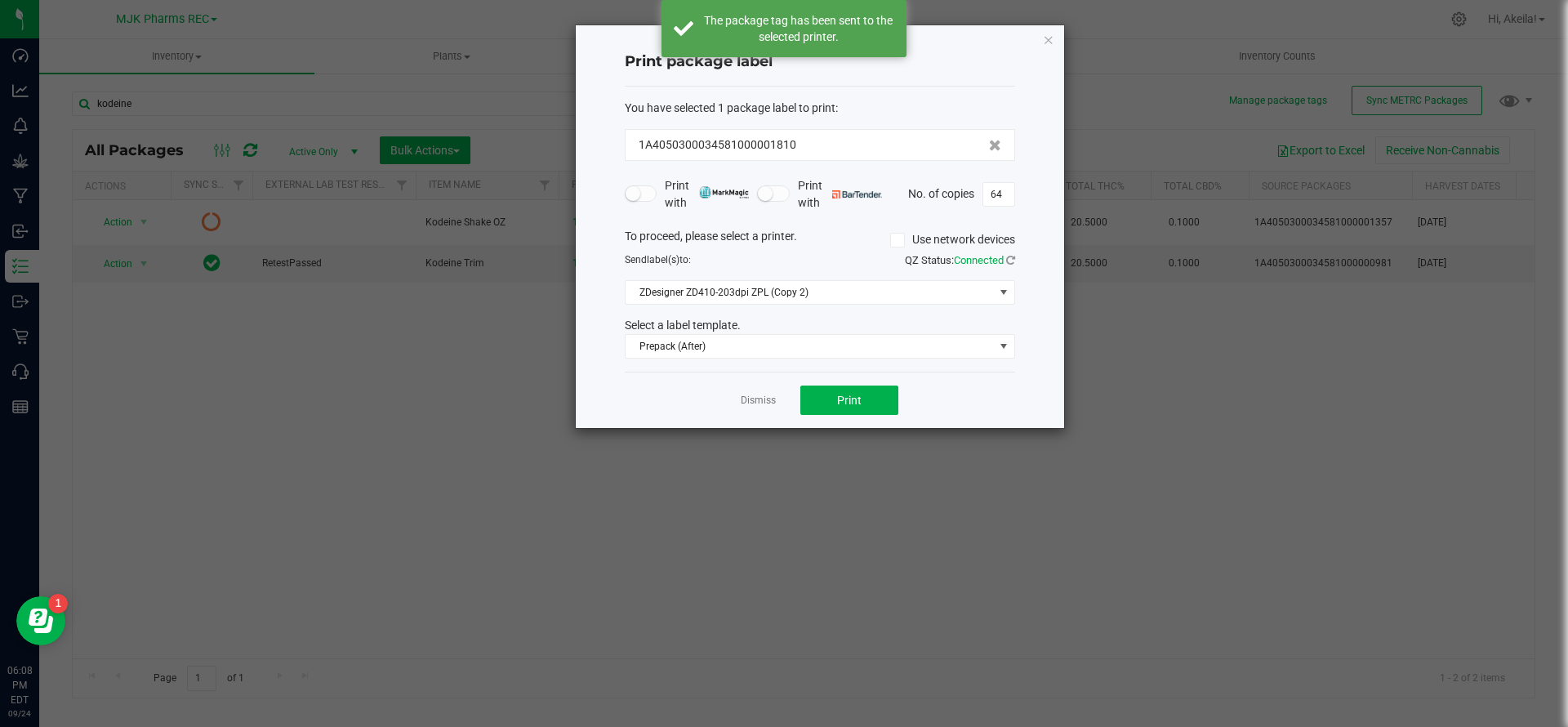
click at [775, 401] on link "Dismiss" at bounding box center [758, 400] width 35 height 13
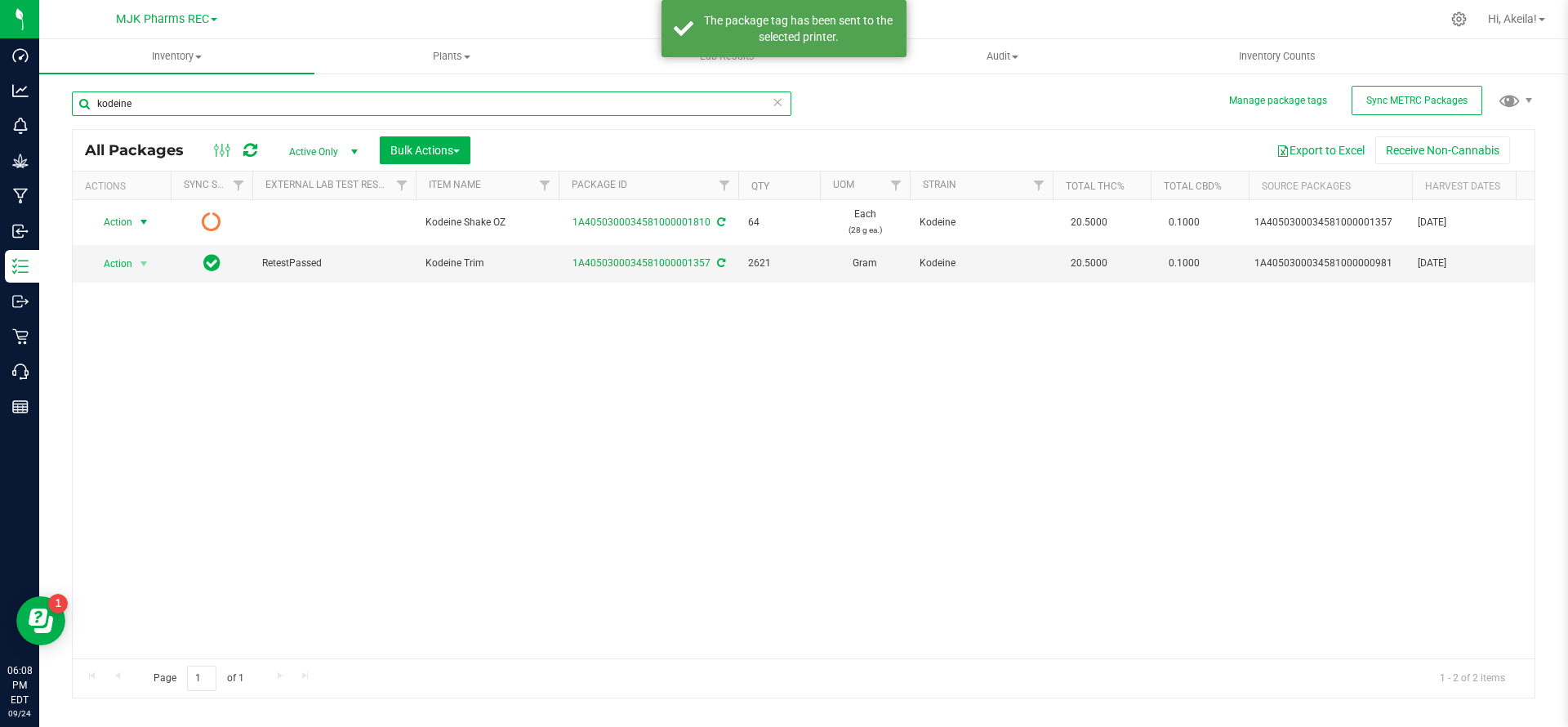
click at [786, 108] on input "kodeine" at bounding box center [431, 103] width 720 height 24
click at [783, 106] on icon at bounding box center [777, 101] width 12 height 20
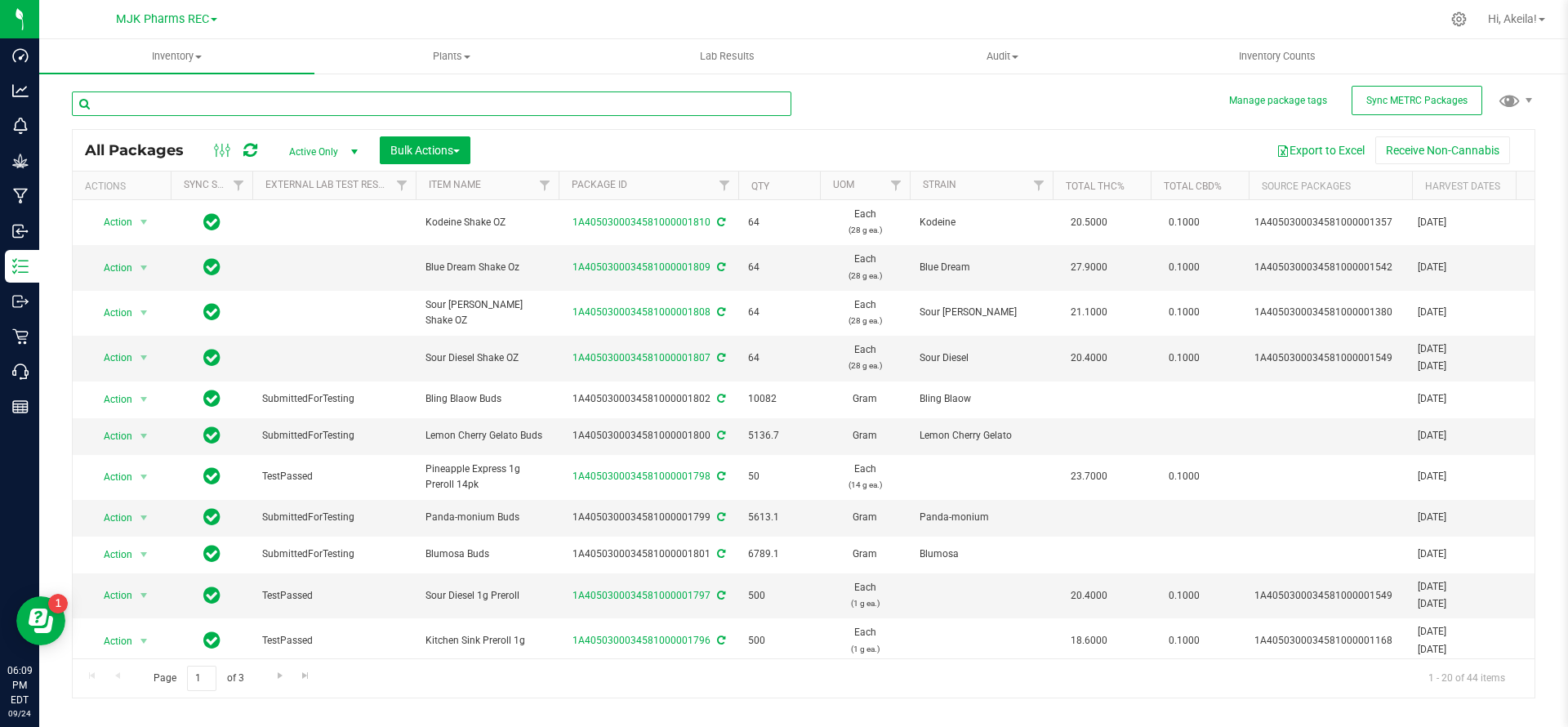
click at [480, 104] on input "text" at bounding box center [431, 103] width 720 height 24
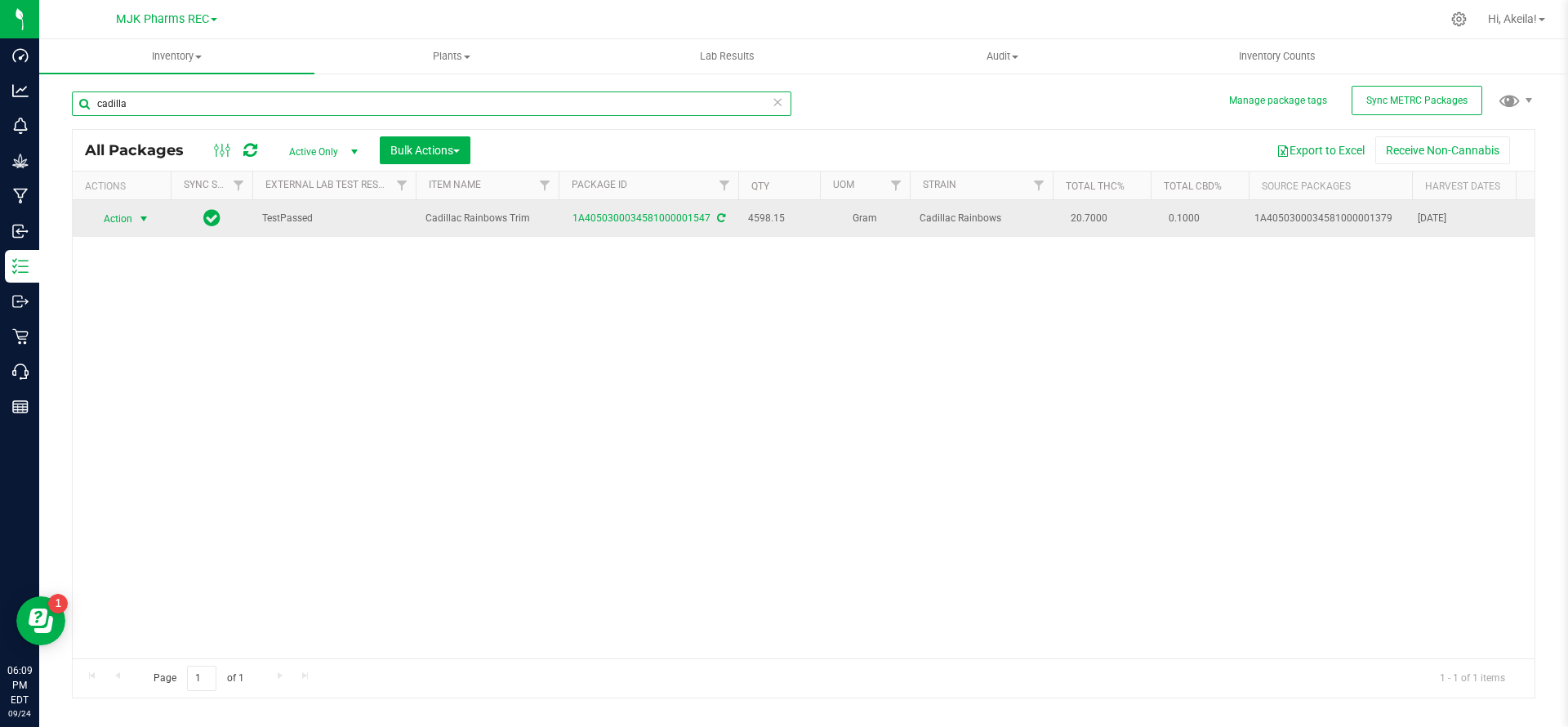
type input "cadilla"
click at [119, 214] on span "Action" at bounding box center [110, 219] width 44 height 23
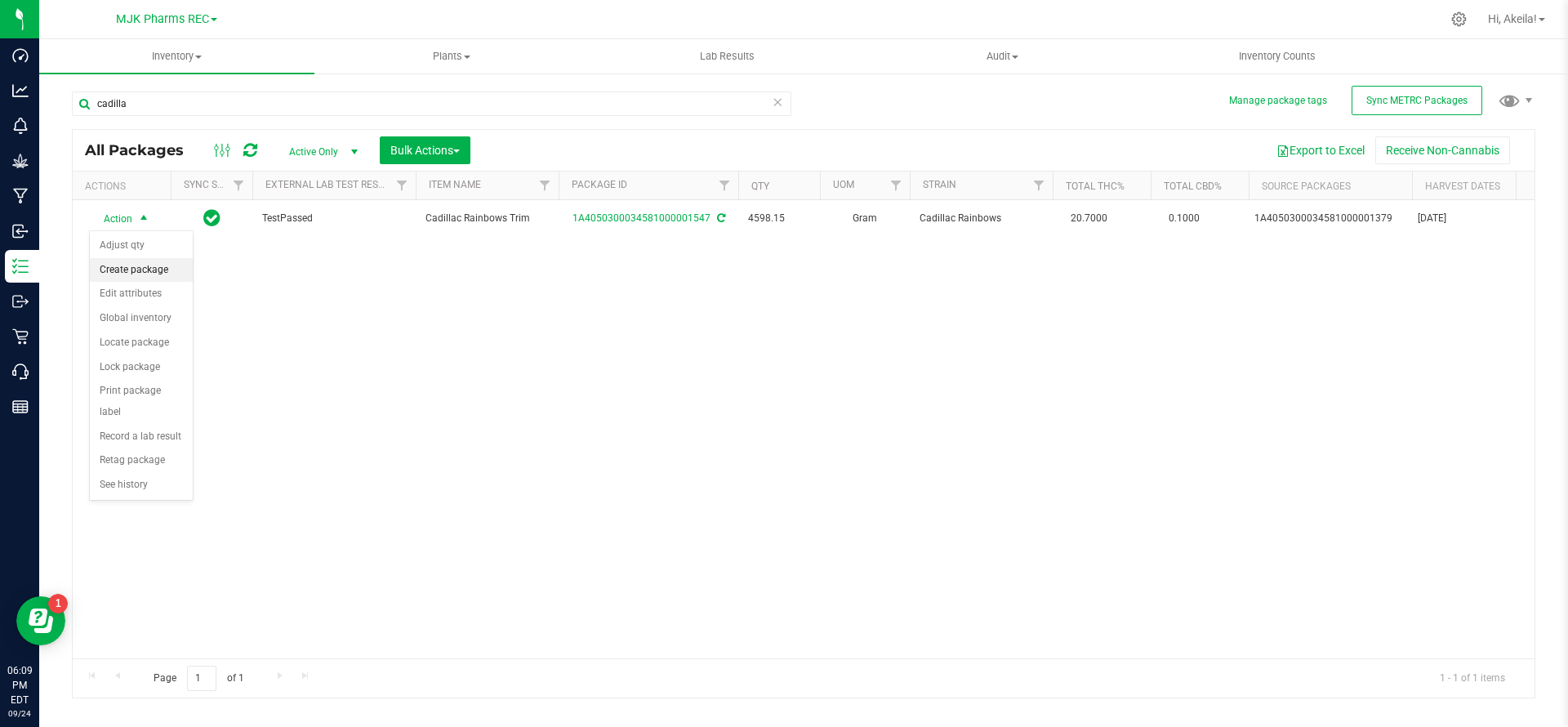
click at [147, 270] on li "Create package" at bounding box center [141, 270] width 103 height 24
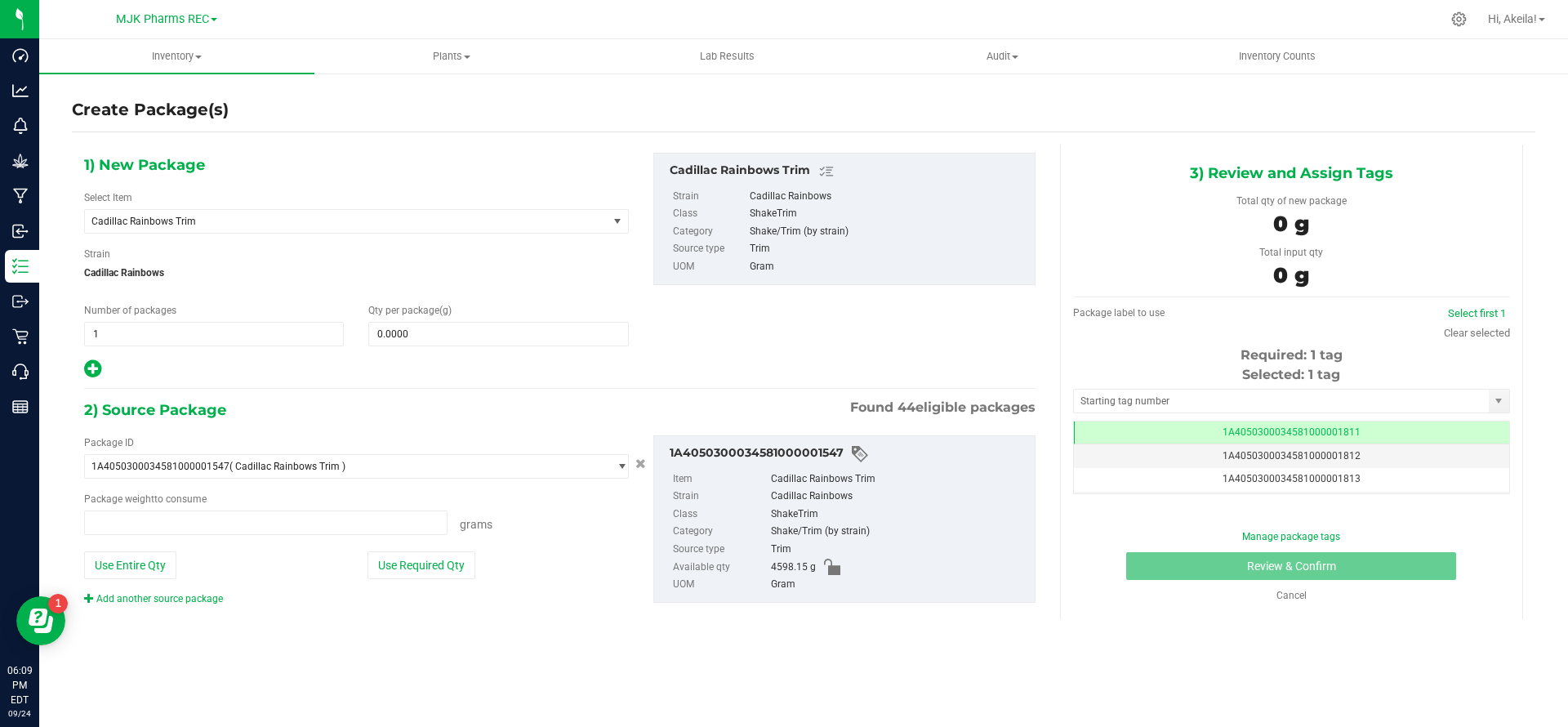
type input "0.0000 g"
click at [455, 213] on span "Cadillac Rainbows Trim" at bounding box center [346, 221] width 523 height 23
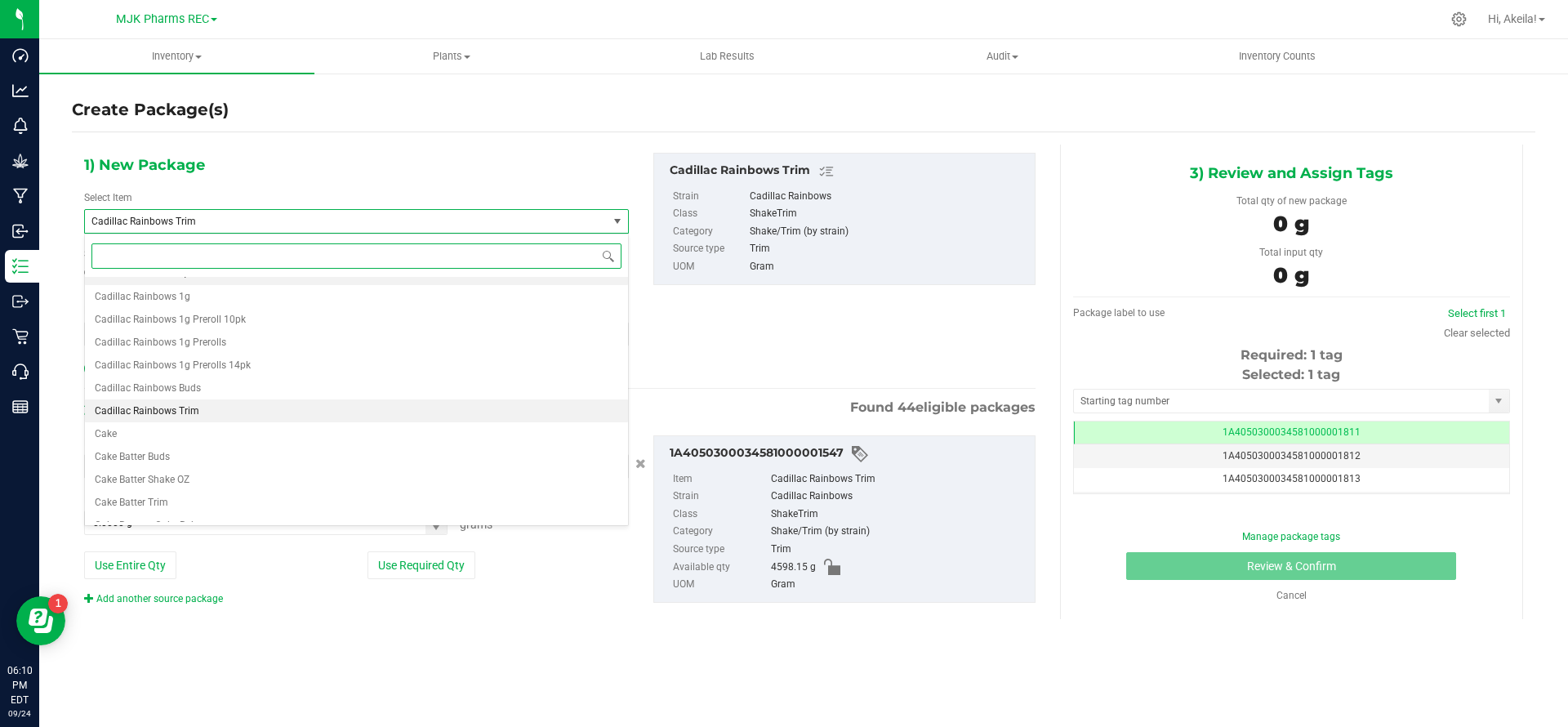
scroll to position [1973, 0]
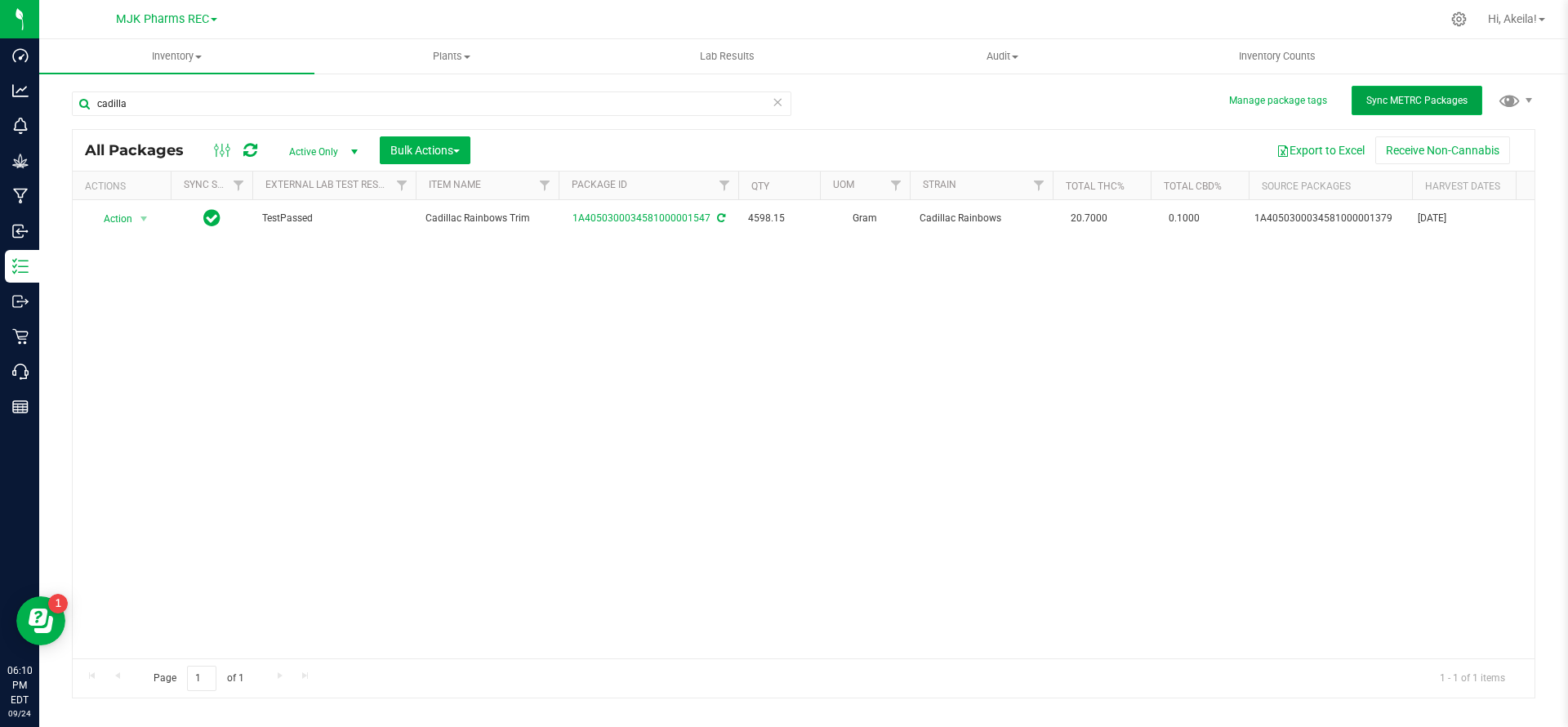
click at [881, 102] on span "Sync METRC Packages" at bounding box center [1416, 100] width 101 height 12
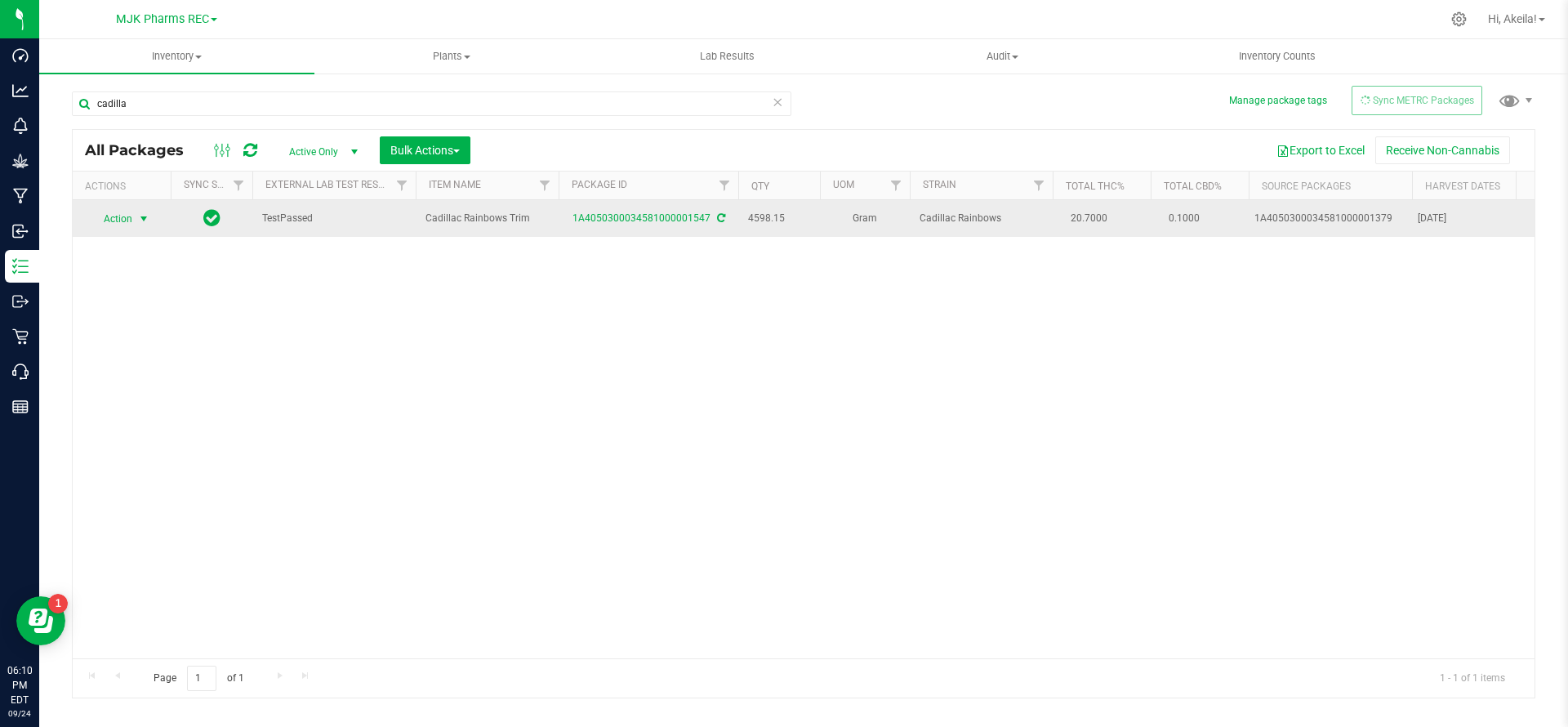
click at [127, 223] on span "Action" at bounding box center [110, 219] width 44 height 23
click at [143, 222] on span "select" at bounding box center [143, 219] width 13 height 13
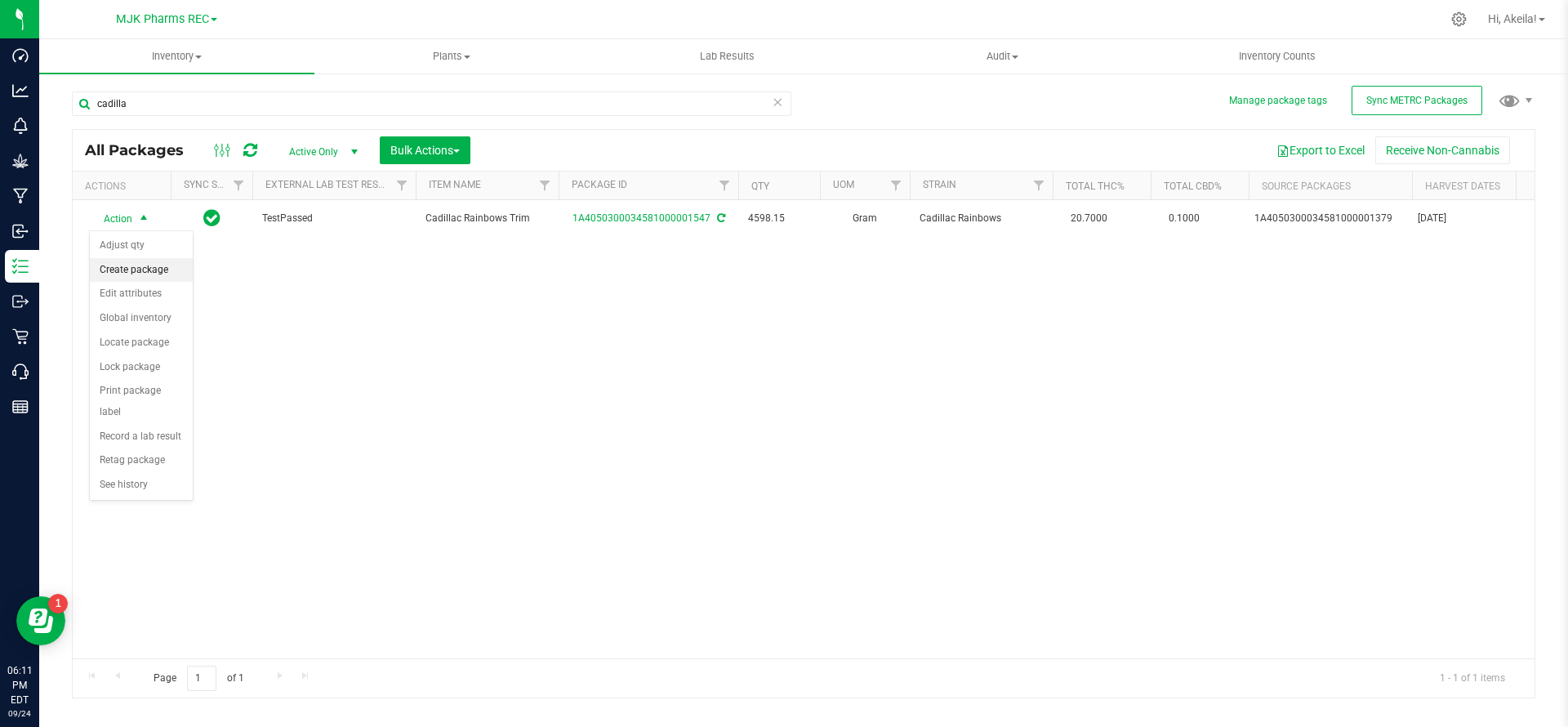
click at [172, 277] on li "Create package" at bounding box center [141, 270] width 103 height 24
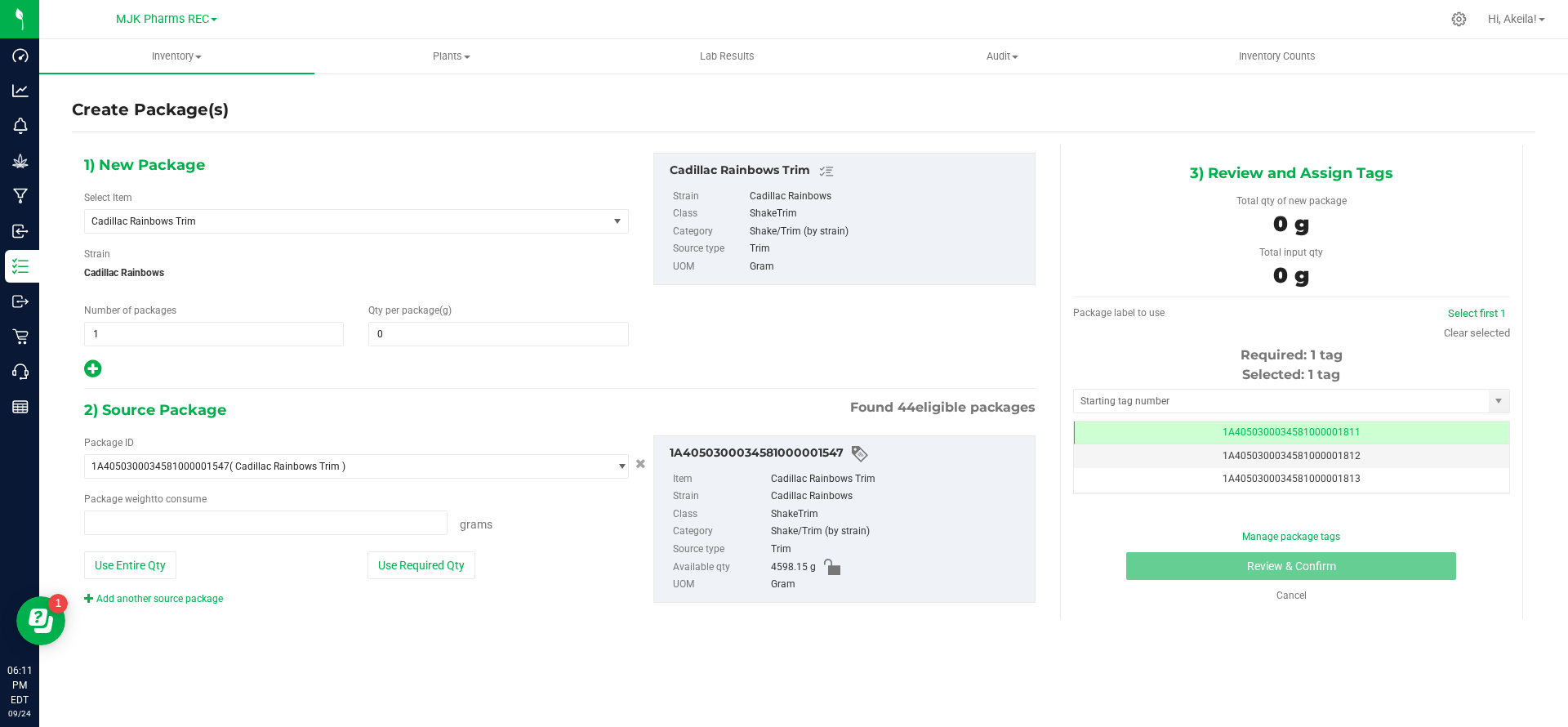
type input "0.0000"
type input "0.0000 g"
click at [540, 233] on span "Cadillac Rainbows Trim" at bounding box center [357, 221] width 545 height 24
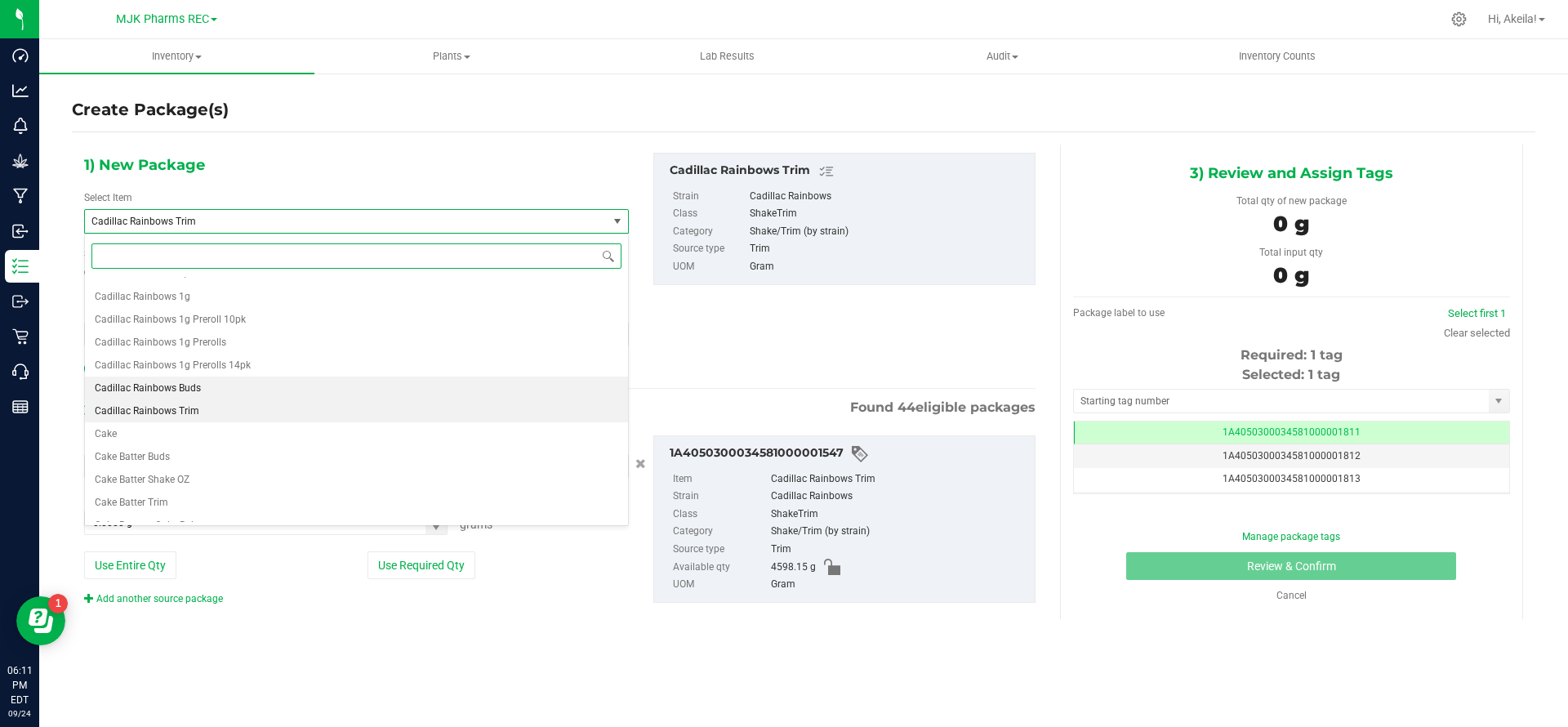
scroll to position [1973, 0]
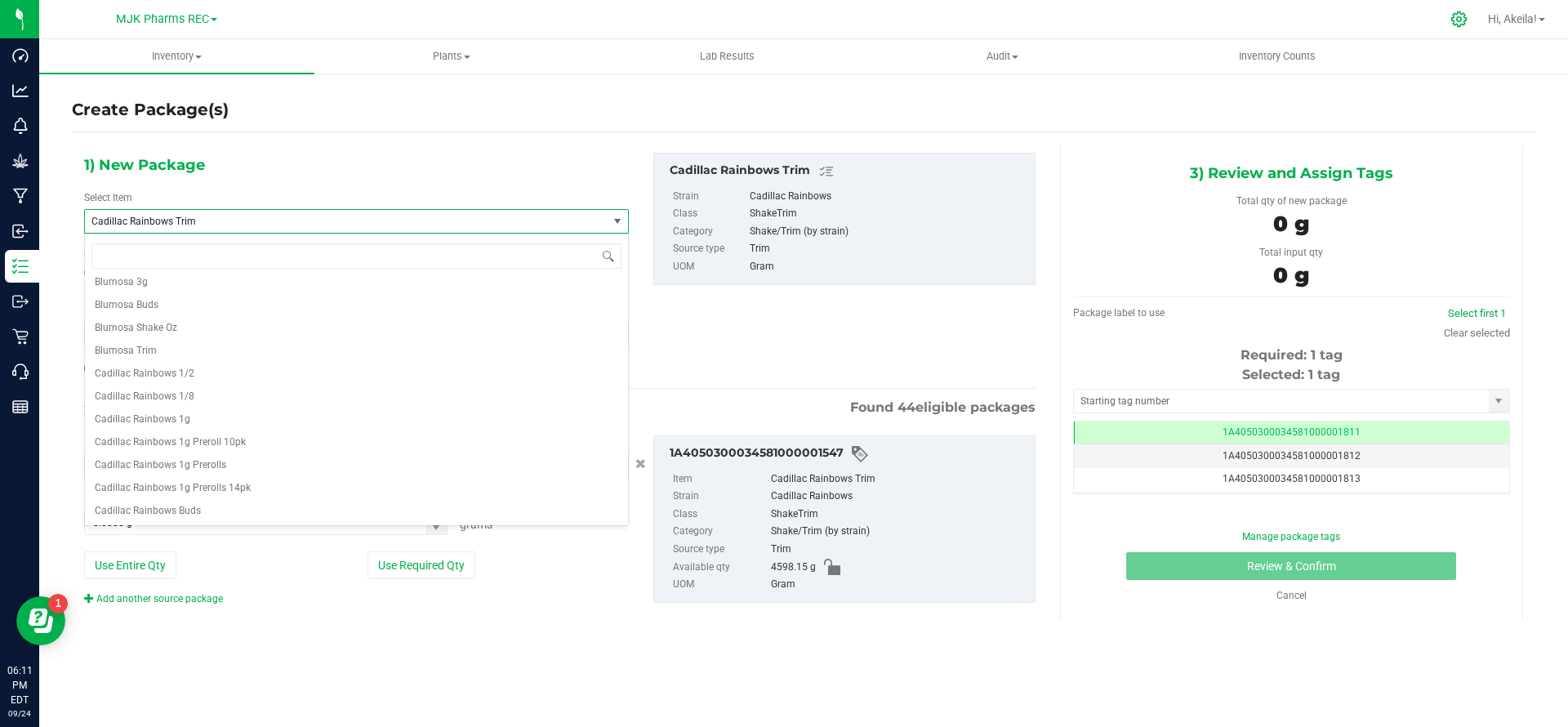
click at [881, 15] on icon at bounding box center [1459, 19] width 17 height 17
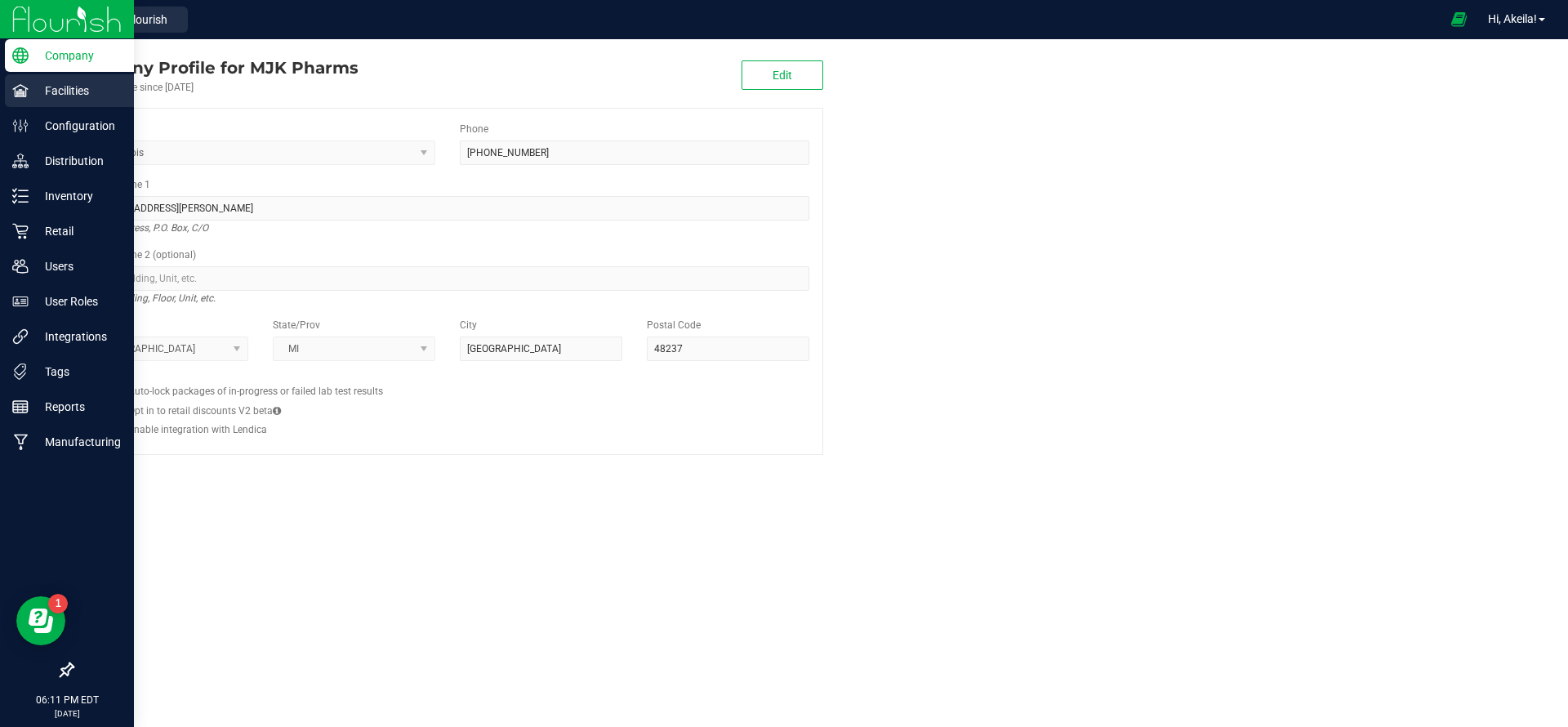
click at [50, 103] on div "Facilities" at bounding box center [69, 91] width 129 height 32
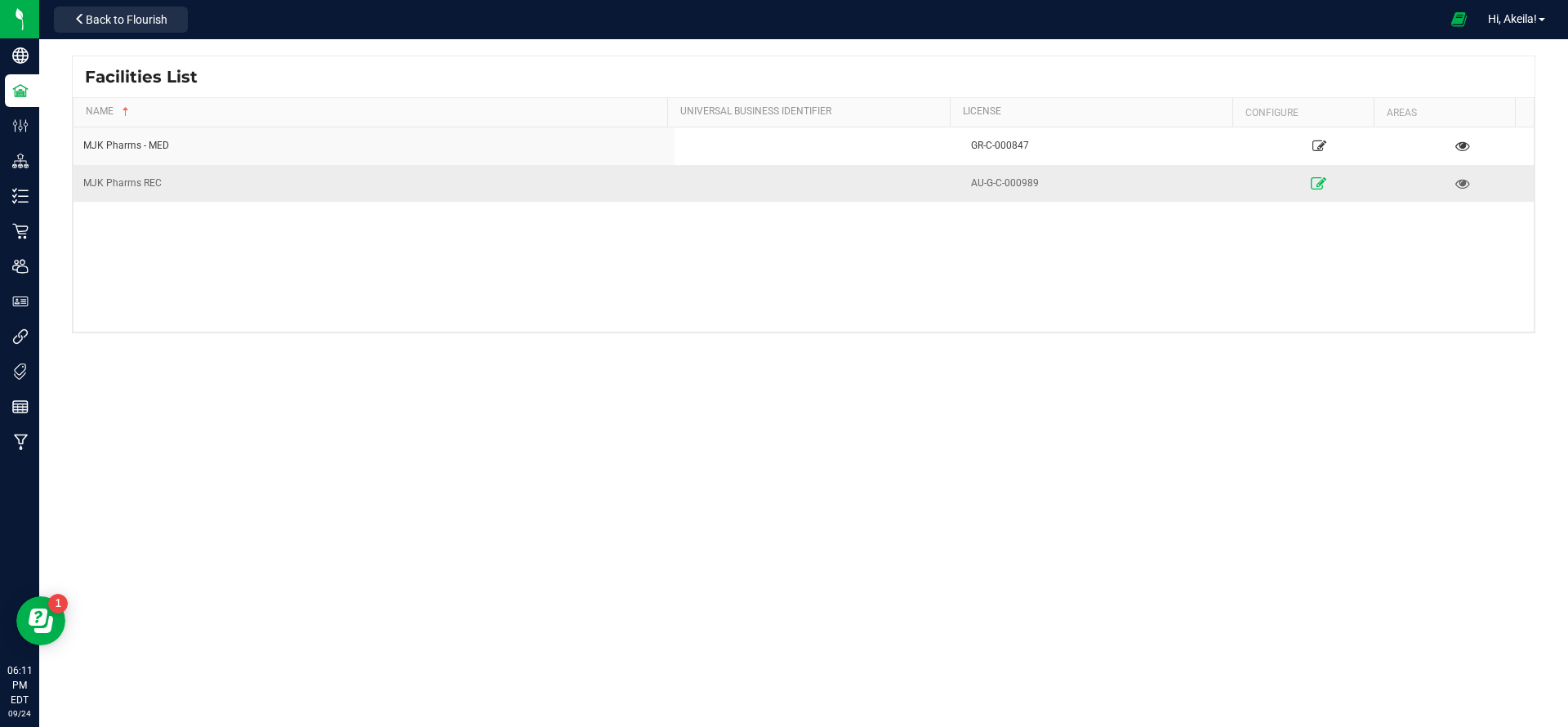
click at [881, 172] on link at bounding box center [1319, 183] width 135 height 26
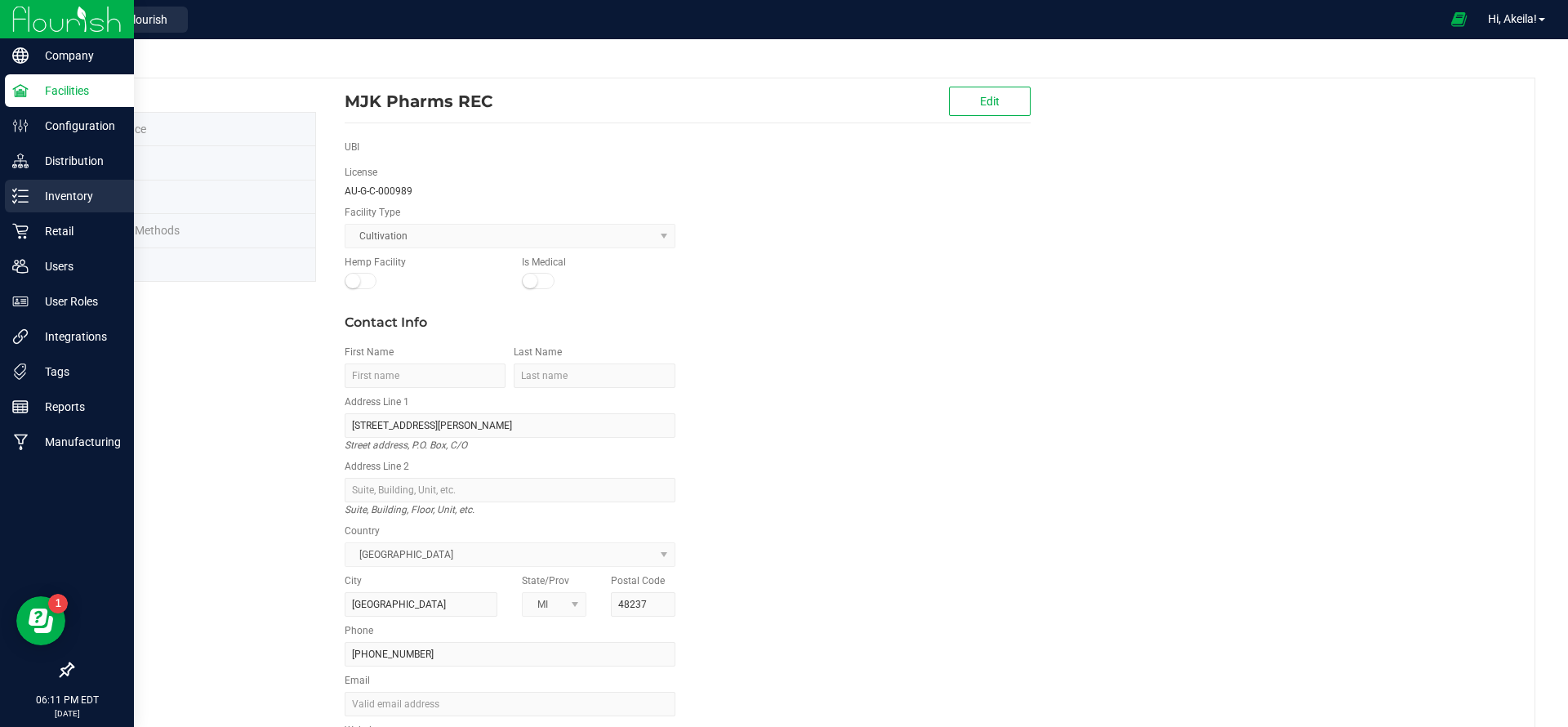
click at [65, 183] on div "Inventory" at bounding box center [69, 195] width 129 height 32
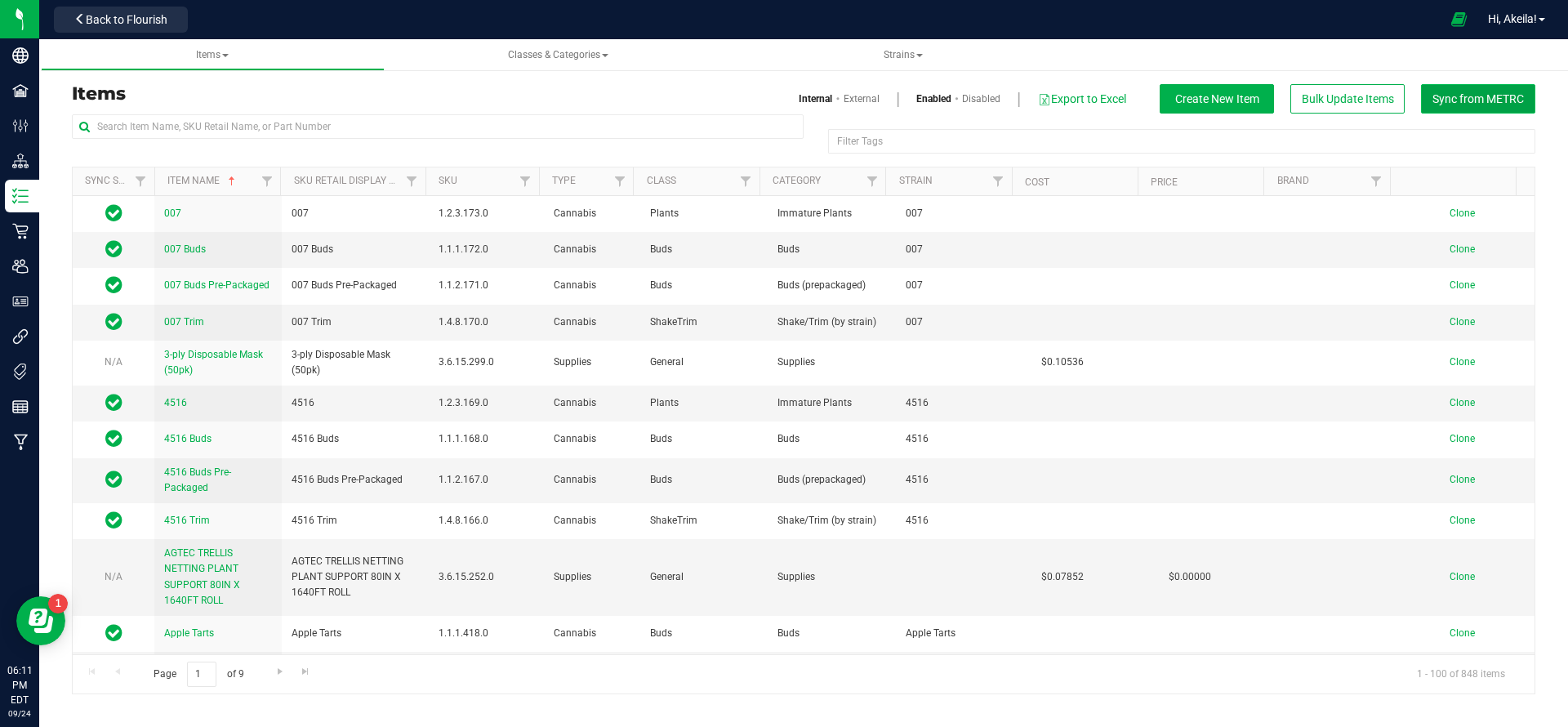
click at [881, 87] on button "Sync from METRC" at bounding box center [1478, 99] width 115 height 30
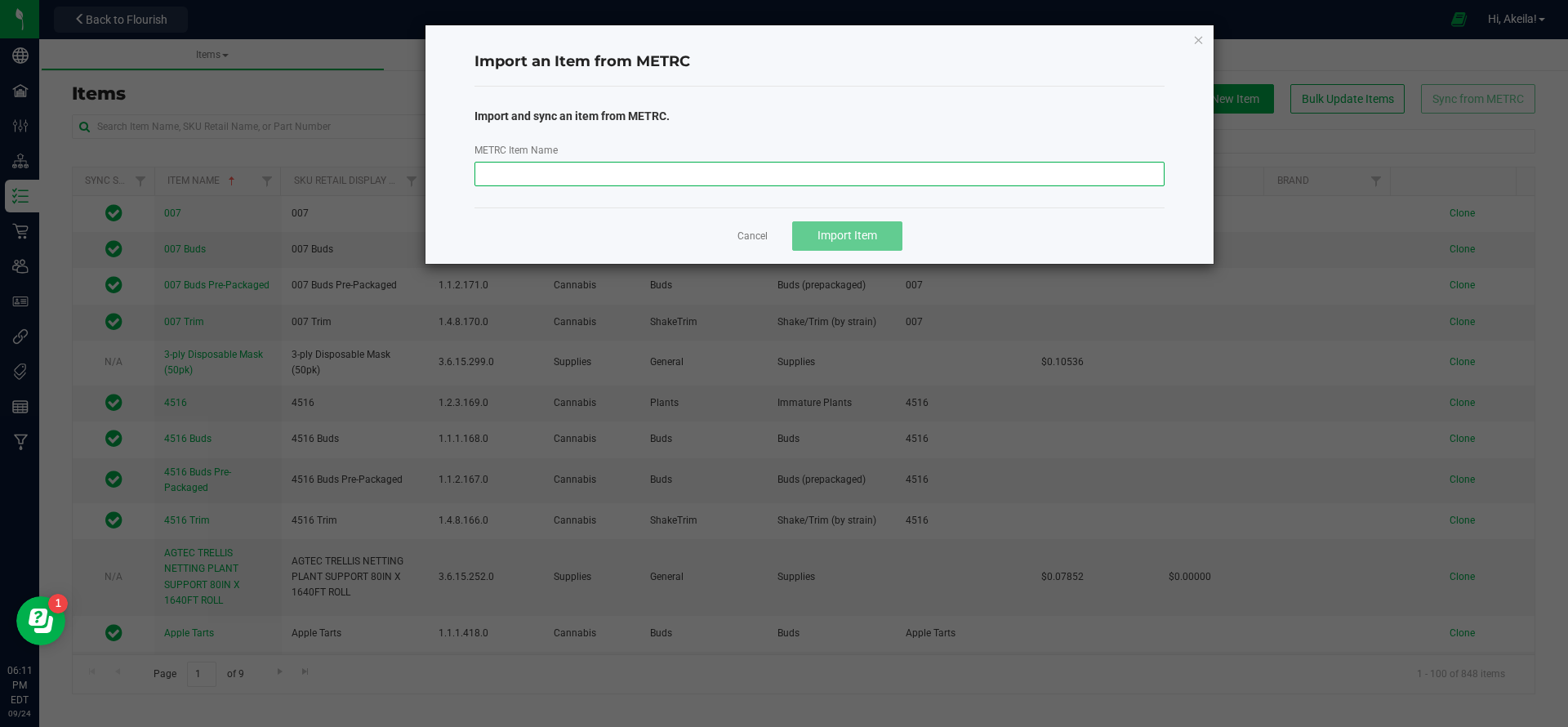
click at [550, 170] on input "METRC Item Name" at bounding box center [819, 173] width 691 height 24
type input "c"
type input "Cadillac Rainbows 1g Preroll 28pk"
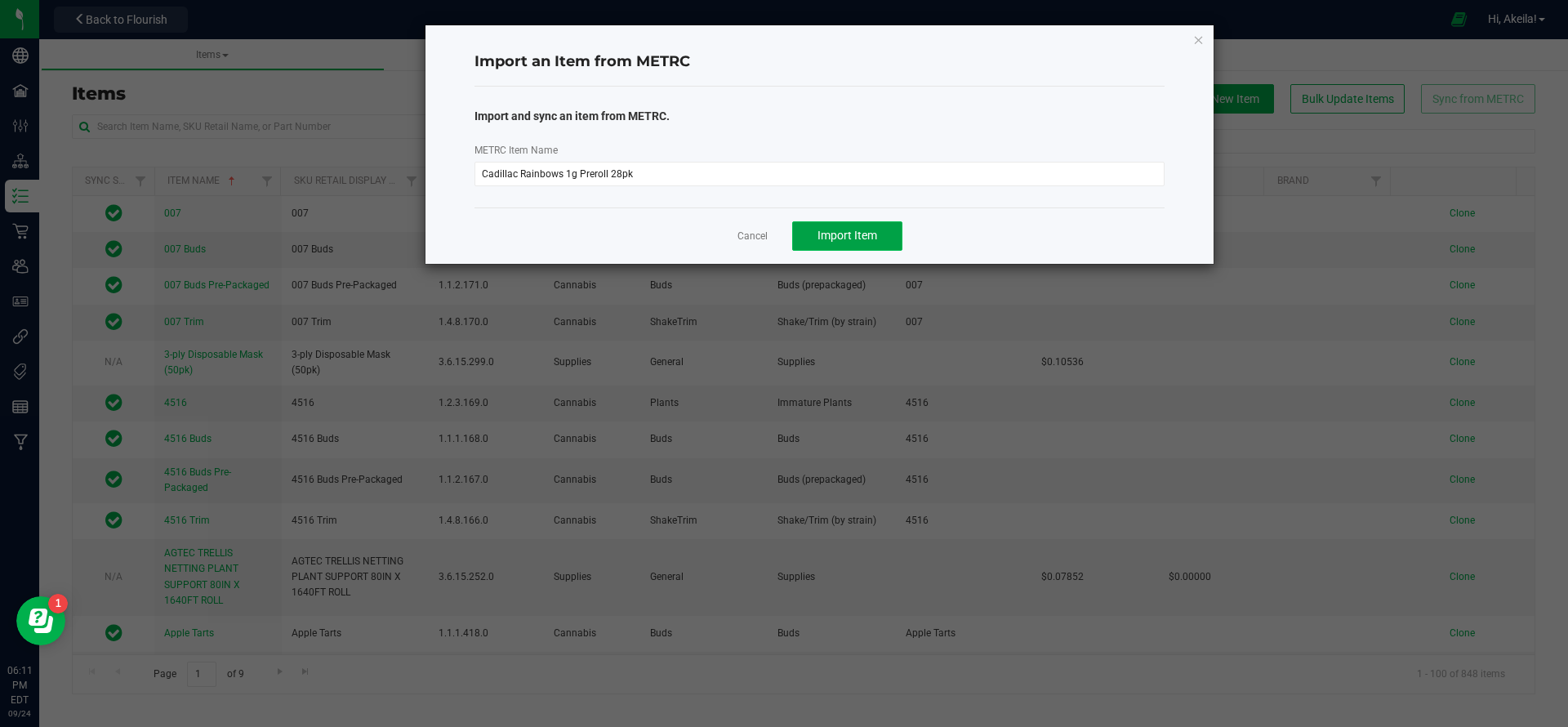
click at [843, 238] on span "Import Item" at bounding box center [847, 235] width 60 height 13
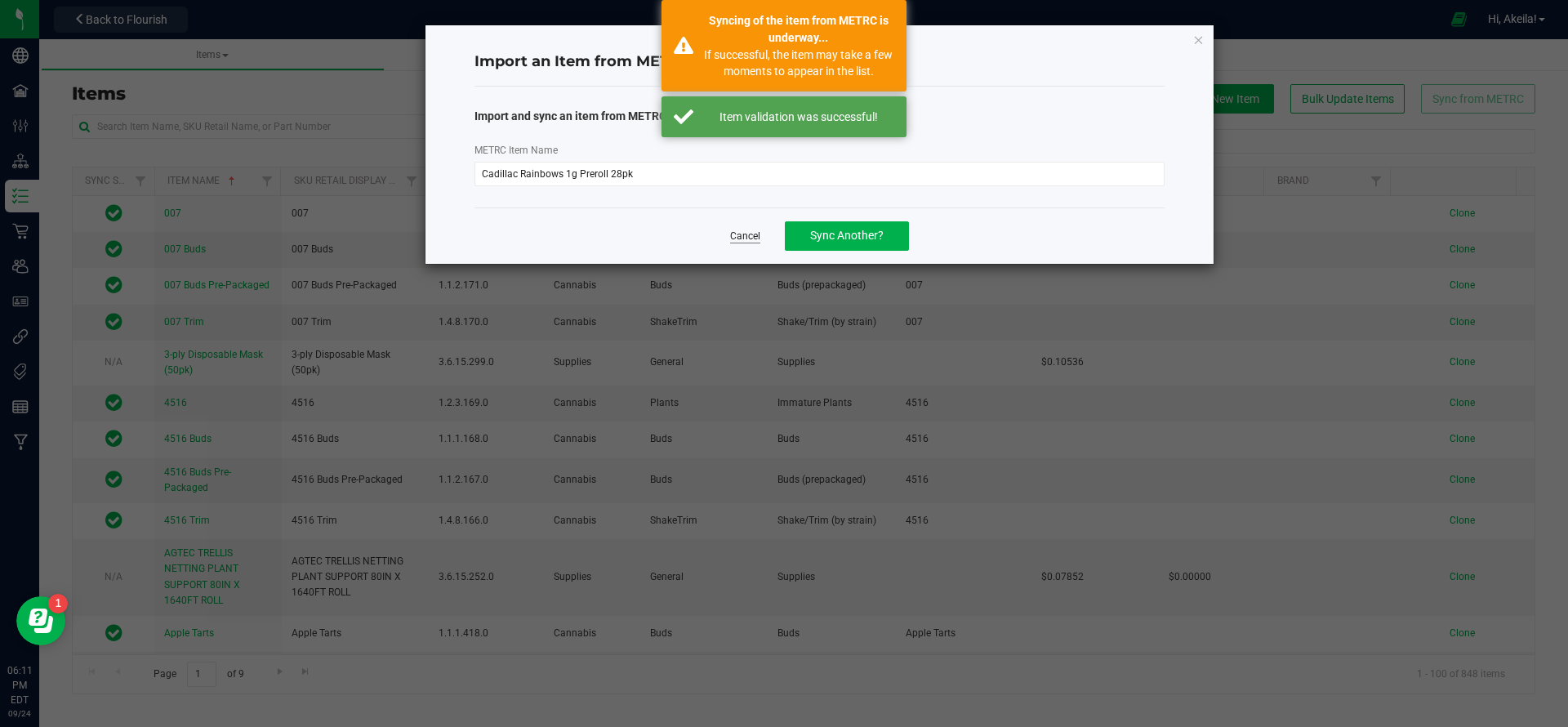
click at [748, 234] on link "Cancel" at bounding box center [746, 236] width 30 height 13
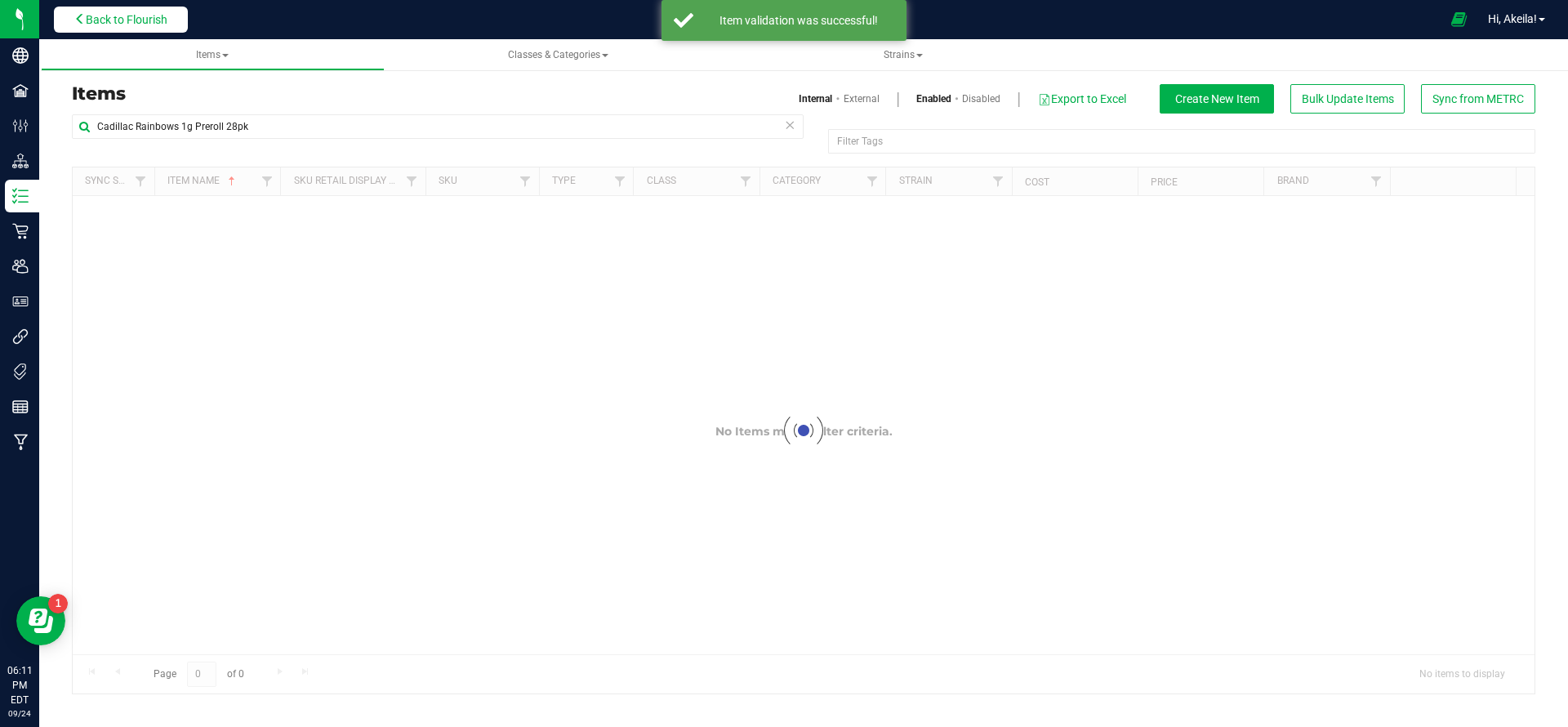
click at [146, 15] on span "Back to Flourish" at bounding box center [126, 20] width 82 height 13
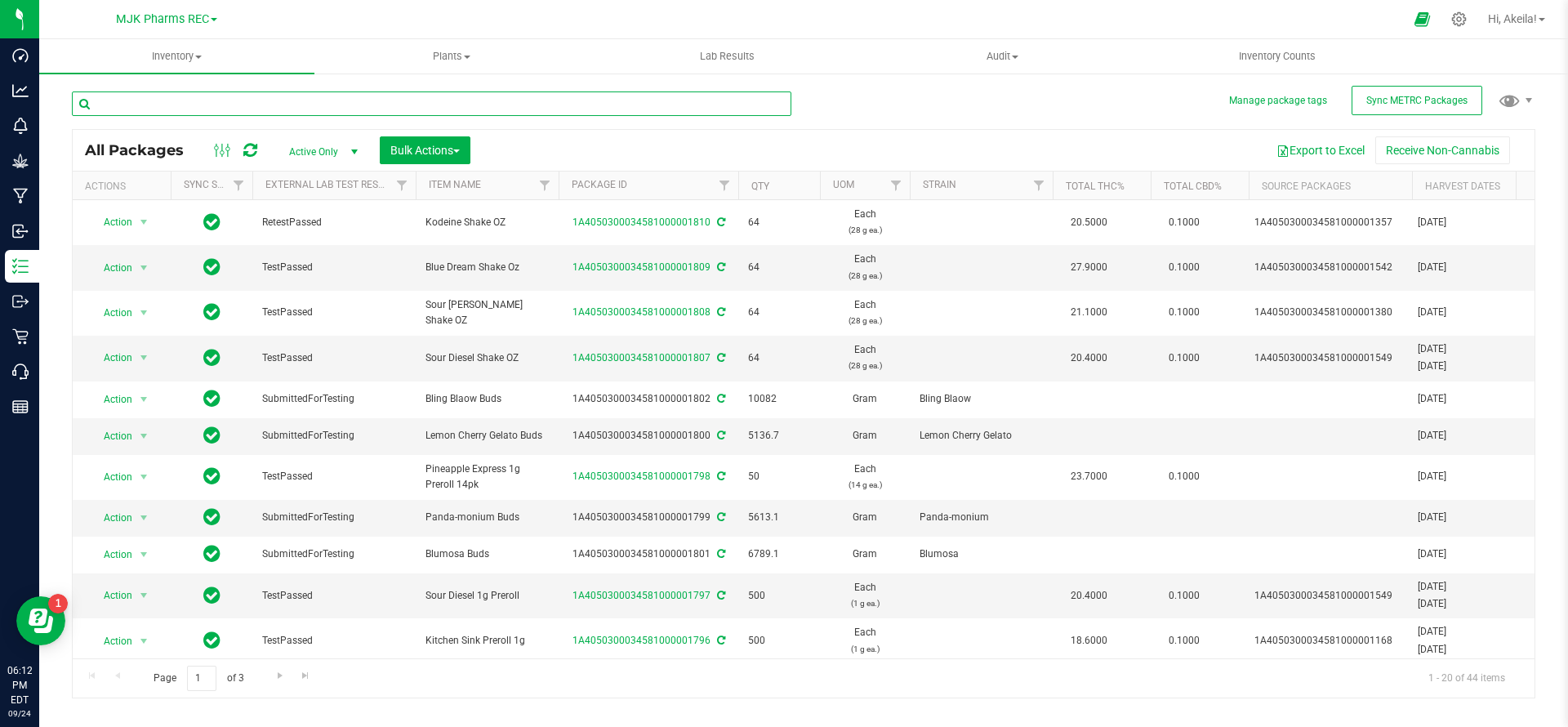
click at [382, 108] on input "text" at bounding box center [431, 103] width 720 height 24
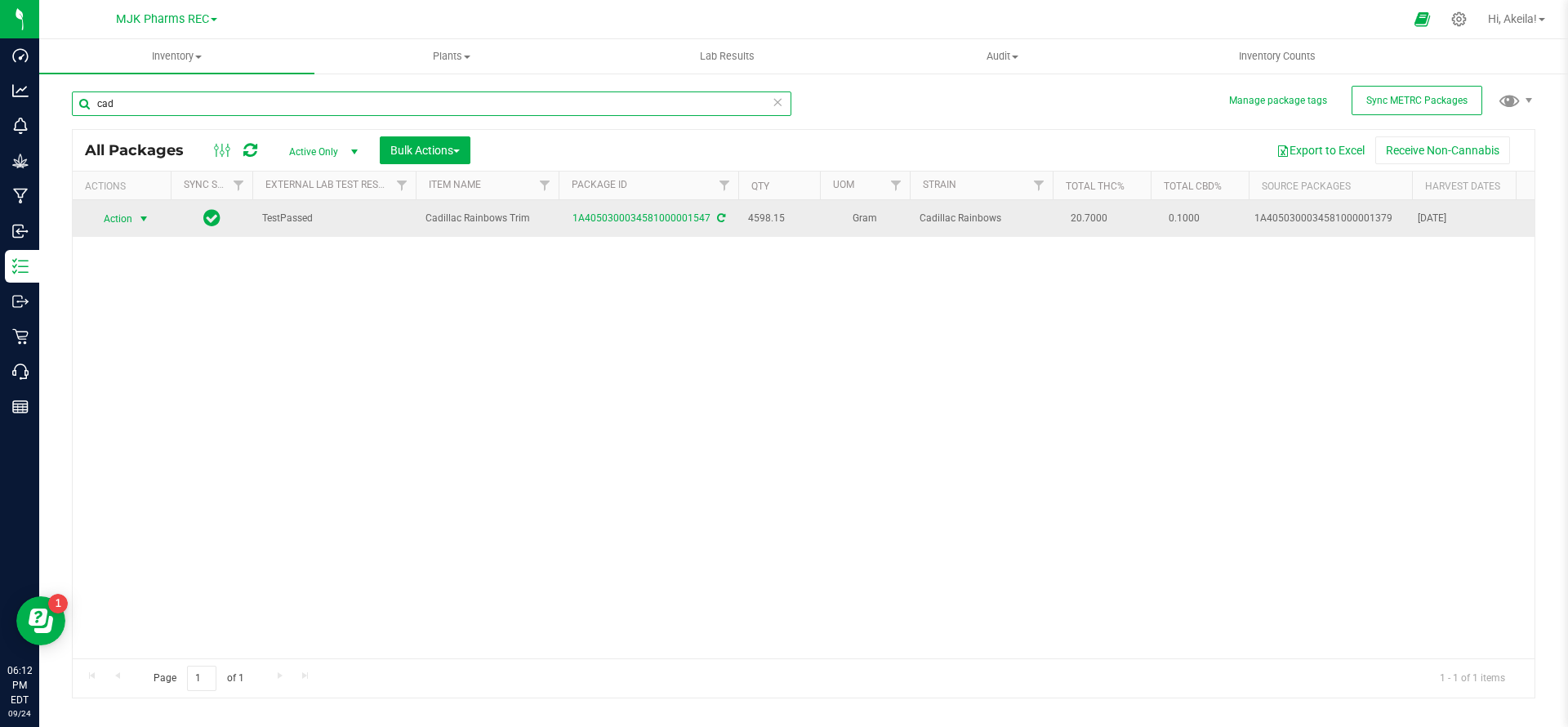
type input "cad"
click at [113, 212] on span "Action" at bounding box center [110, 219] width 44 height 23
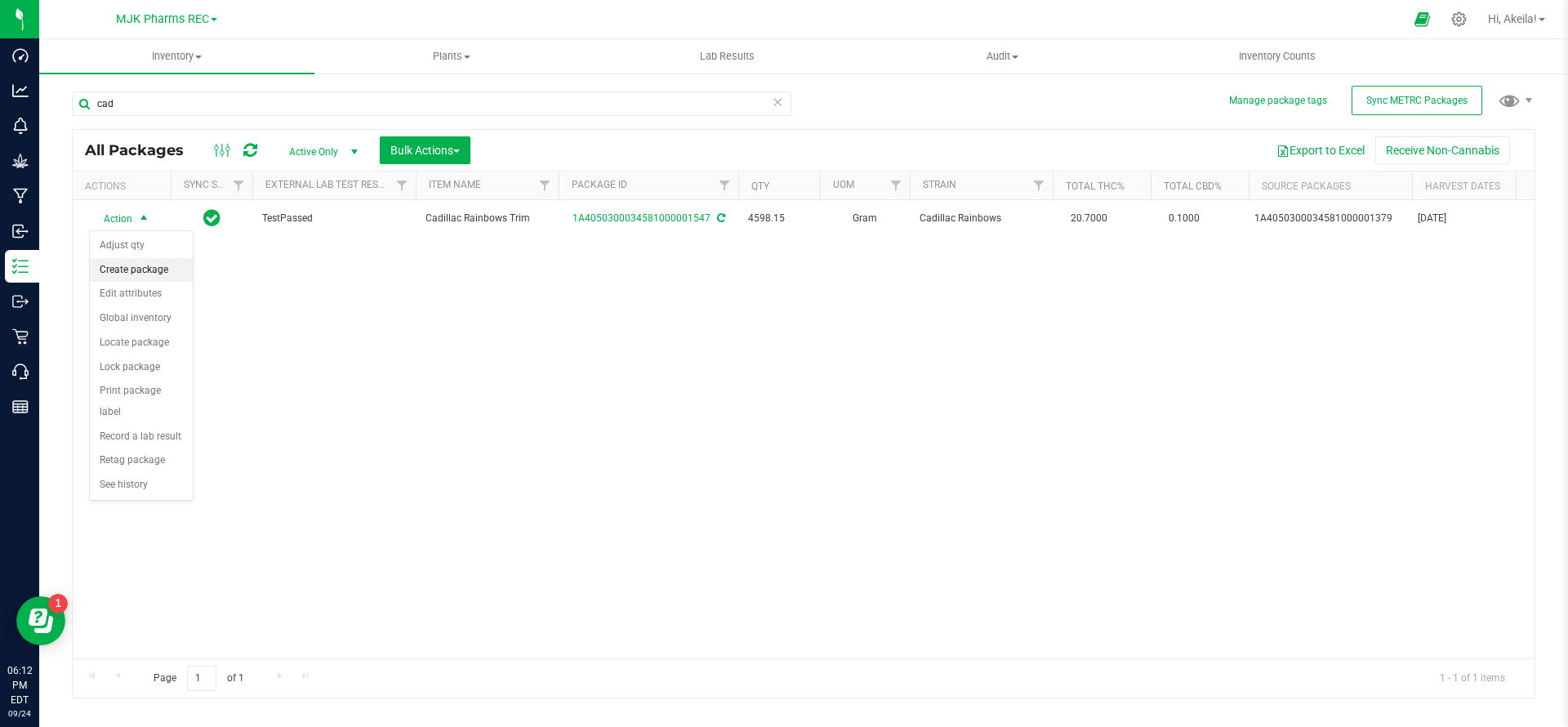
click at [137, 272] on li "Create package" at bounding box center [141, 270] width 103 height 24
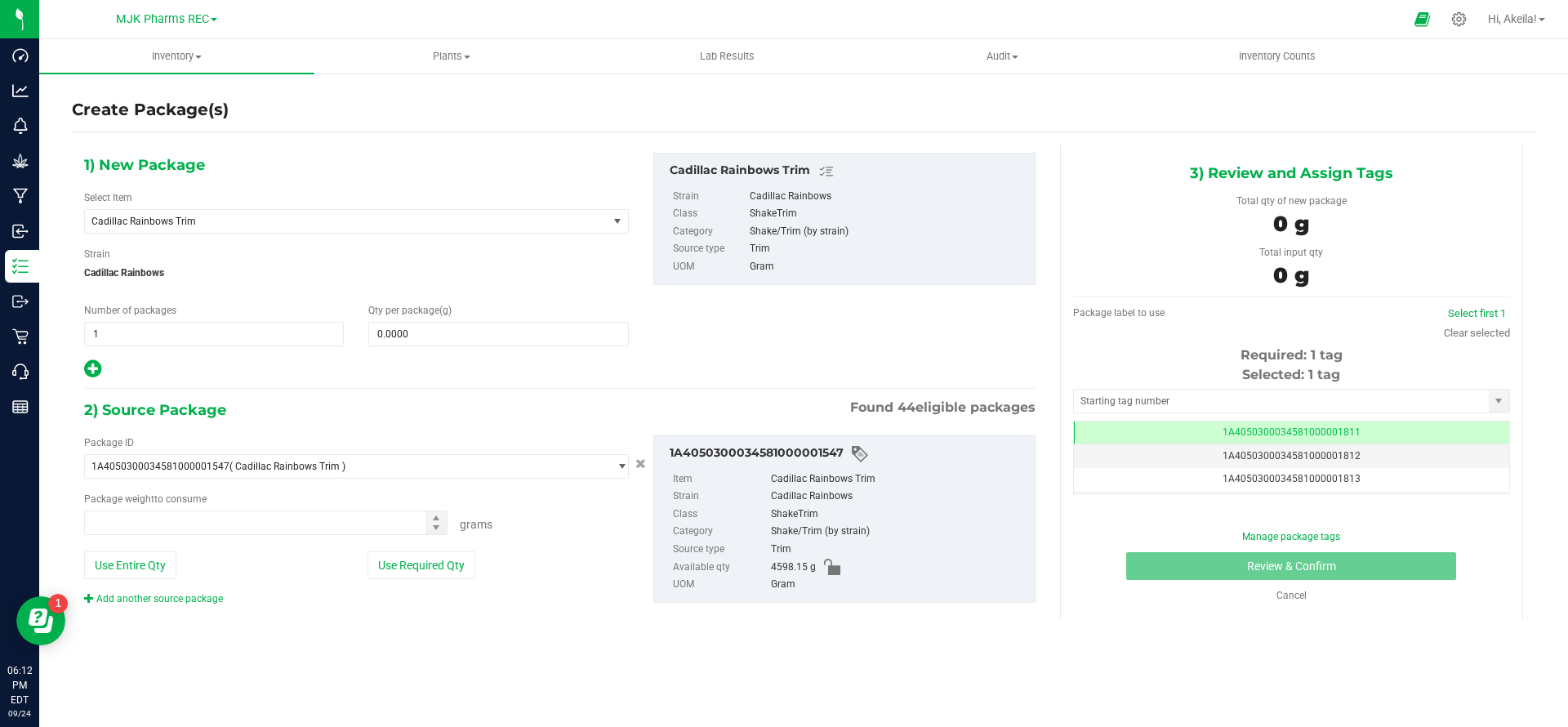
type input "0.0000 g"
click at [400, 225] on span "Cadillac Rainbows Trim" at bounding box center [336, 221] width 489 height 12
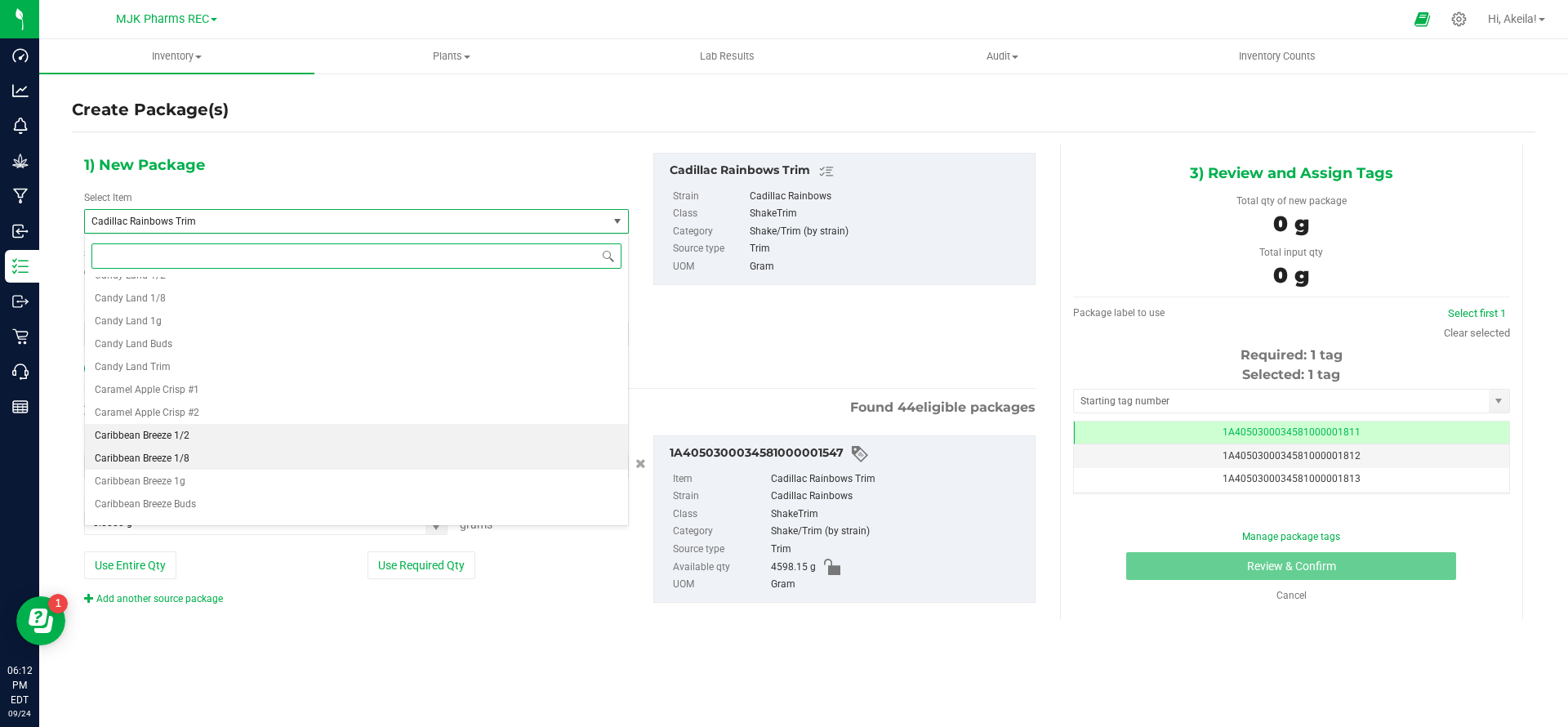
scroll to position [2463, 0]
